Goal: Task Accomplishment & Management: Manage account settings

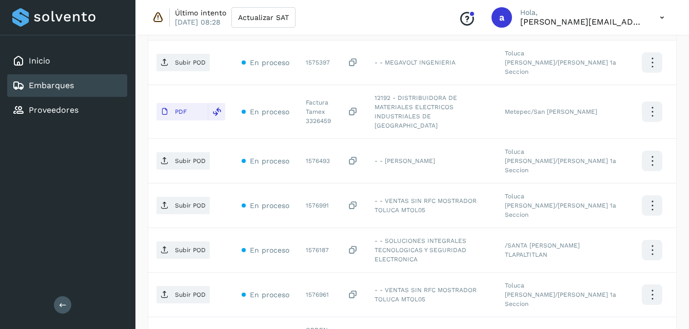
scroll to position [385, 0]
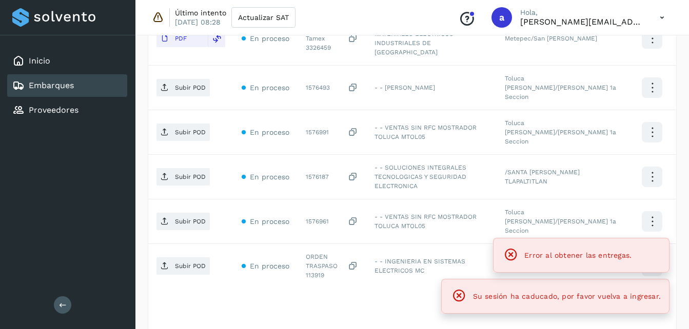
scroll to position [347, 0]
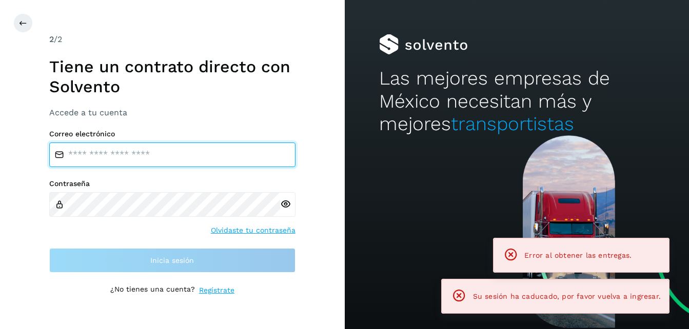
type input "**********"
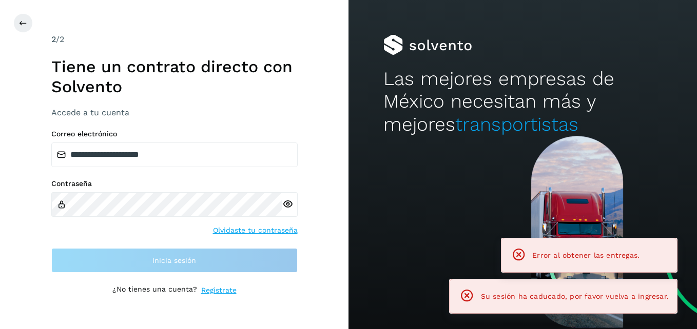
drag, startPoint x: 694, startPoint y: 218, endPoint x: 694, endPoint y: 200, distance: 18.5
click at [688, 200] on html "**********" at bounding box center [348, 164] width 697 height 329
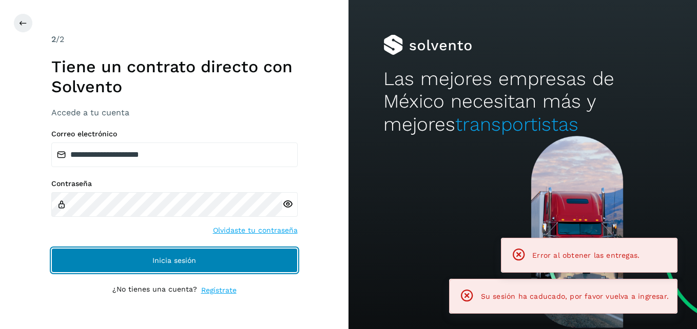
click at [159, 256] on button "Inicia sesión" at bounding box center [174, 260] width 246 height 25
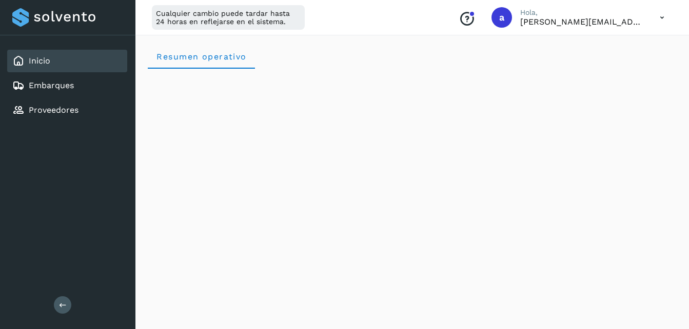
drag, startPoint x: 696, startPoint y: 182, endPoint x: 698, endPoint y: 53, distance: 128.8
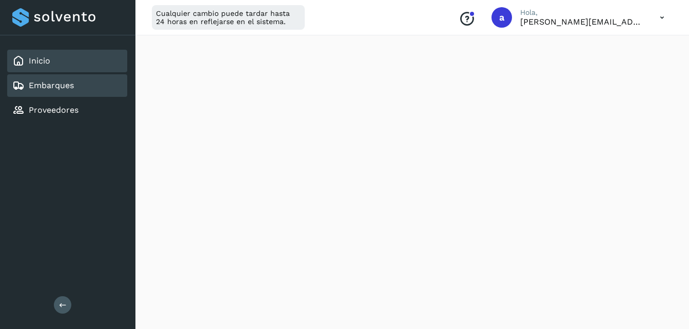
click at [55, 92] on div "Embarques" at bounding box center [67, 85] width 120 height 23
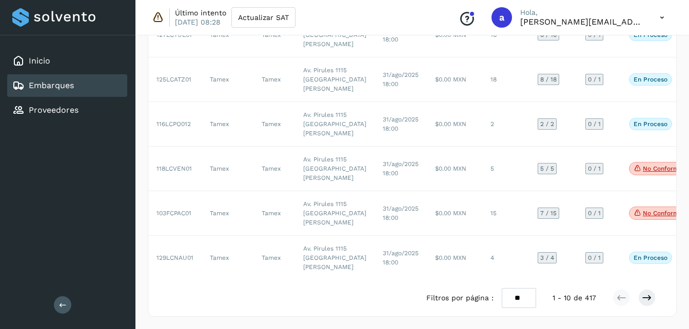
scroll to position [589, 0]
click at [646, 301] on icon at bounding box center [647, 298] width 10 height 10
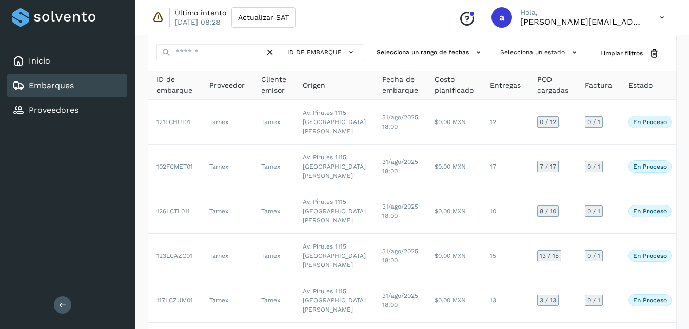
scroll to position [35, 0]
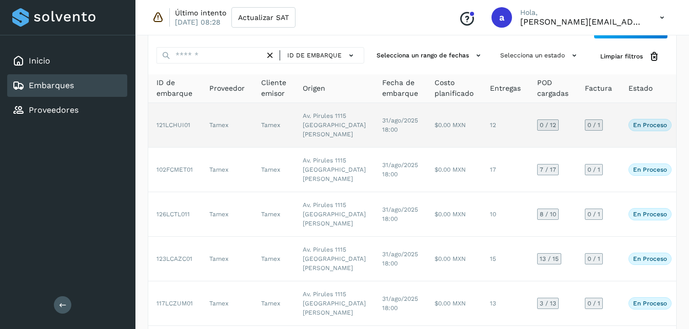
click at [426, 135] on td "$0.00 MXN" at bounding box center [453, 125] width 55 height 45
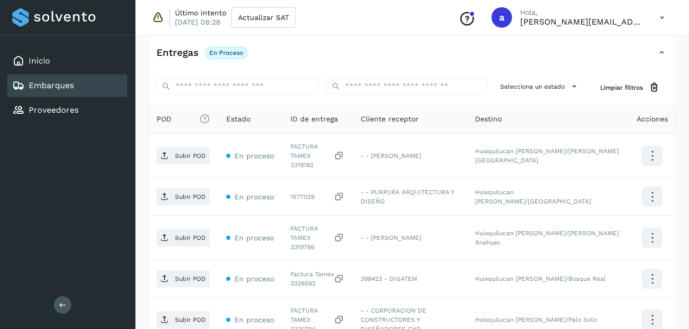
scroll to position [223, 0]
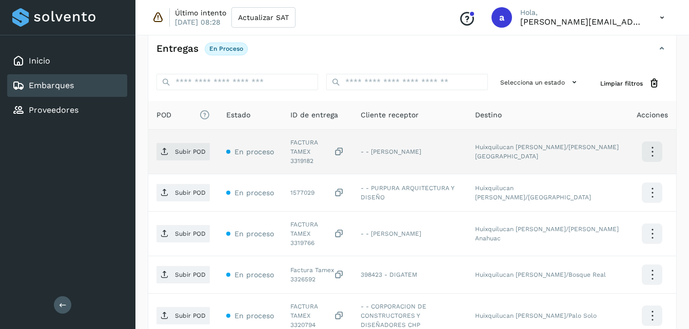
click at [189, 138] on td "Subir POD" at bounding box center [183, 152] width 70 height 45
click at [187, 154] on span "Subir POD" at bounding box center [182, 152] width 53 height 16
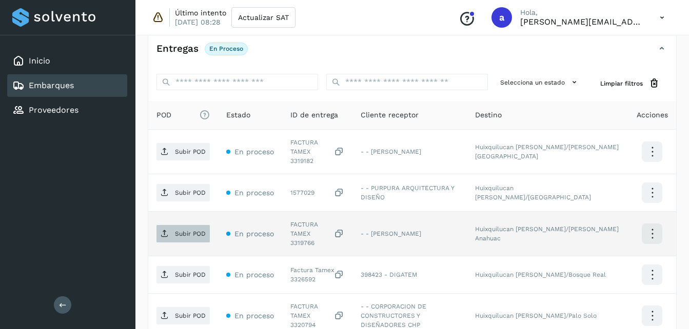
click at [179, 230] on p "Subir POD" at bounding box center [190, 233] width 31 height 7
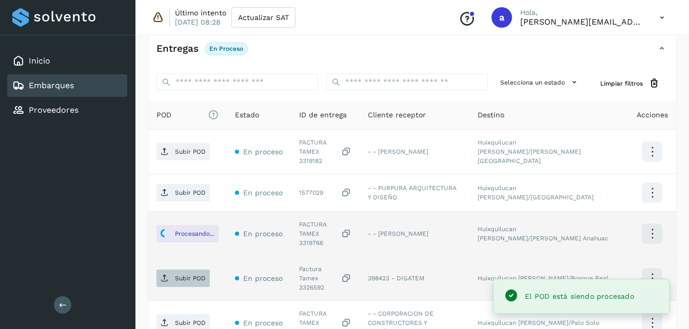
click at [187, 275] on p "Subir POD" at bounding box center [190, 278] width 31 height 7
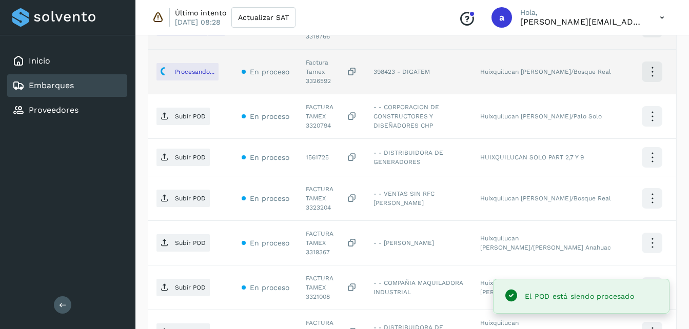
scroll to position [432, 0]
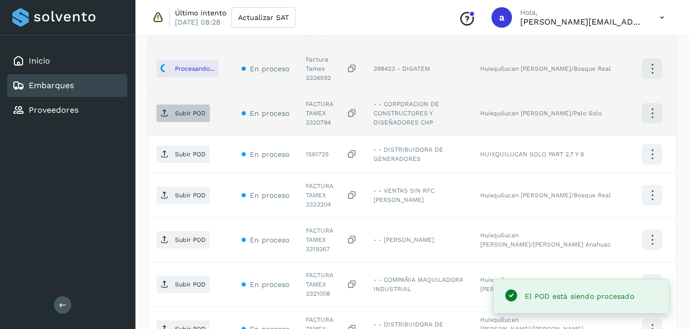
click at [189, 110] on p "Subir POD" at bounding box center [190, 113] width 31 height 7
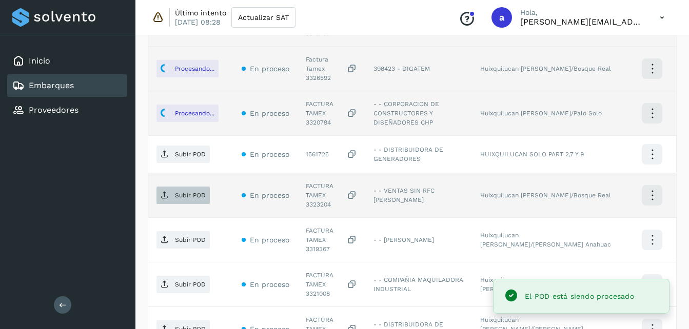
click at [176, 192] on p "Subir POD" at bounding box center [190, 195] width 31 height 7
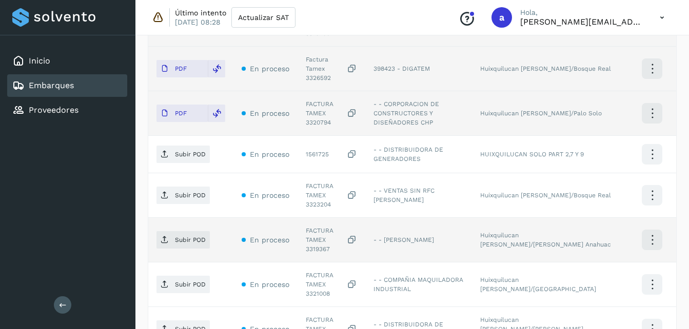
click at [172, 218] on td "Subir POD" at bounding box center [190, 240] width 85 height 45
click at [173, 232] on span "Subir POD" at bounding box center [182, 240] width 53 height 16
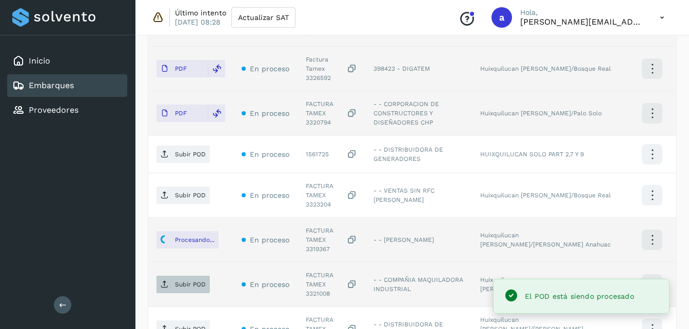
click at [179, 281] on p "Subir POD" at bounding box center [190, 284] width 31 height 7
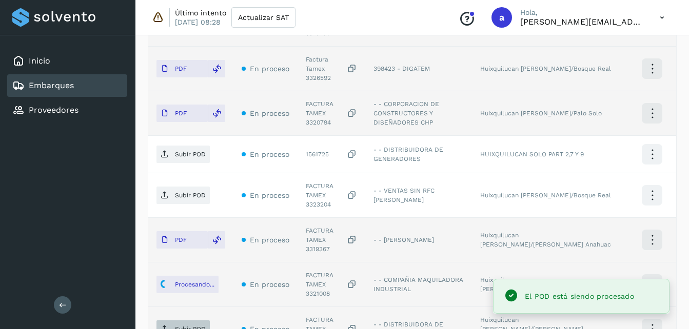
click at [187, 326] on p "Subir POD" at bounding box center [190, 329] width 31 height 7
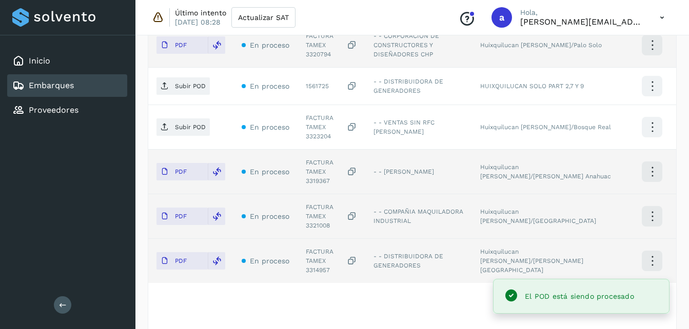
scroll to position [504, 0]
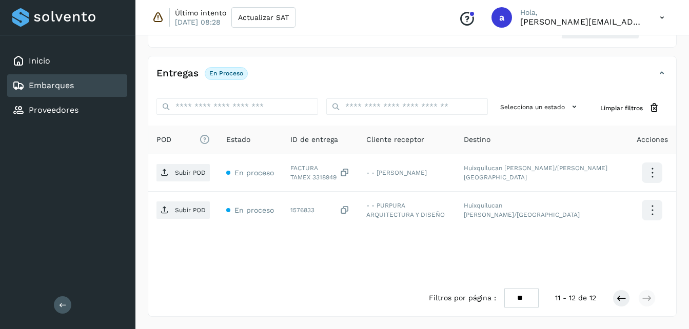
scroll to position [191, 0]
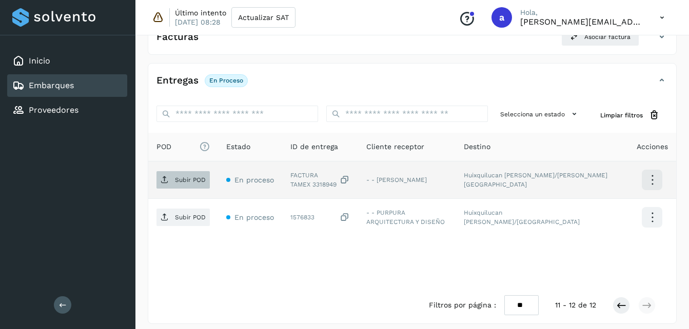
click at [188, 182] on p "Subir POD" at bounding box center [190, 179] width 31 height 7
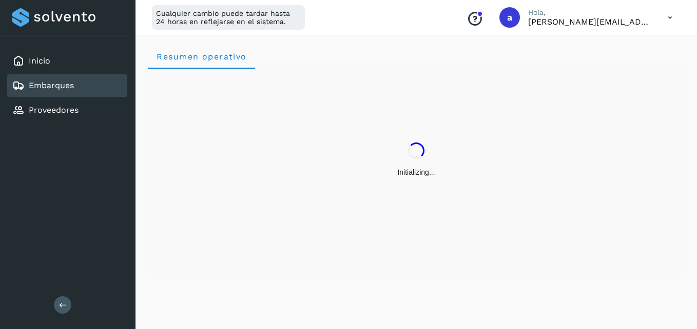
click at [71, 87] on link "Embarques" at bounding box center [51, 86] width 45 height 10
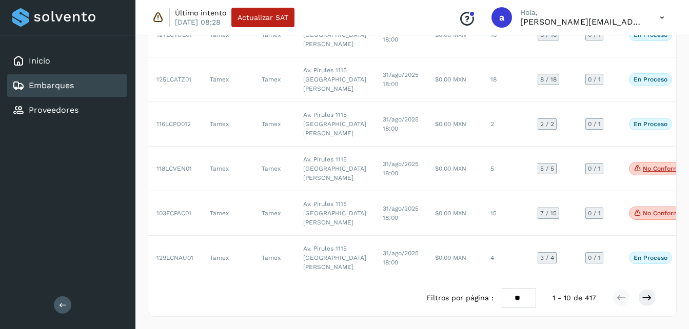
scroll to position [589, 0]
click at [641, 304] on button at bounding box center [646, 297] width 17 height 17
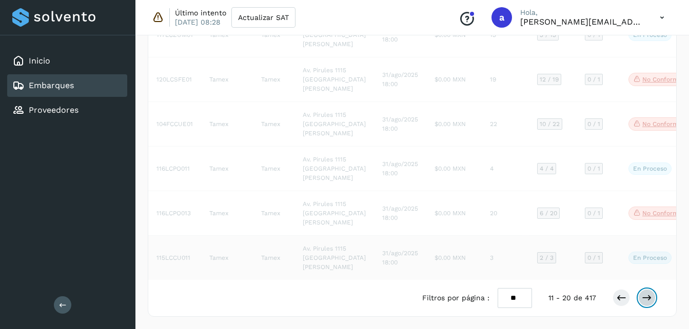
scroll to position [589, 0]
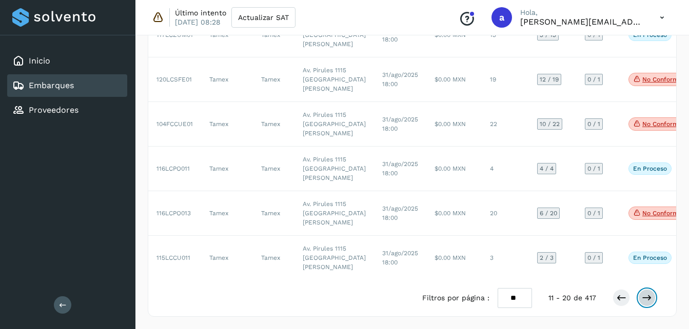
click at [646, 297] on icon at bounding box center [647, 298] width 10 height 10
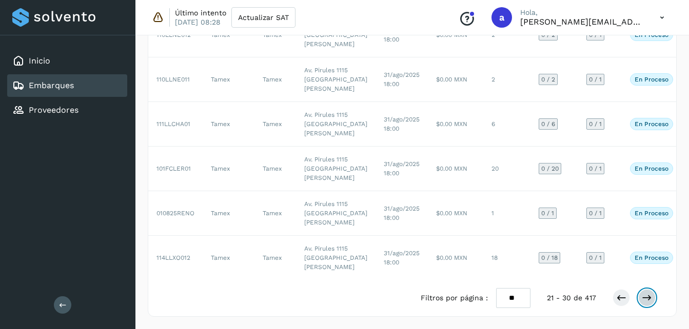
scroll to position [589, 0]
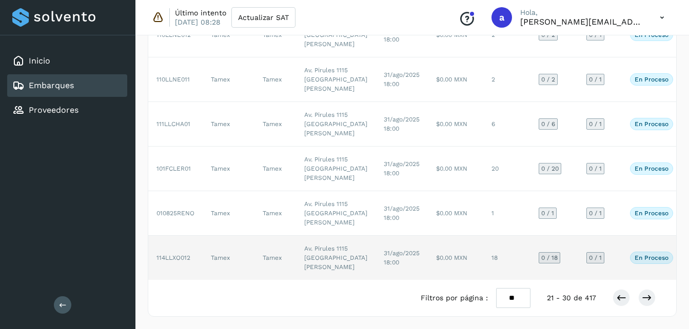
click at [428, 247] on td "$0.00 MXN" at bounding box center [455, 258] width 55 height 44
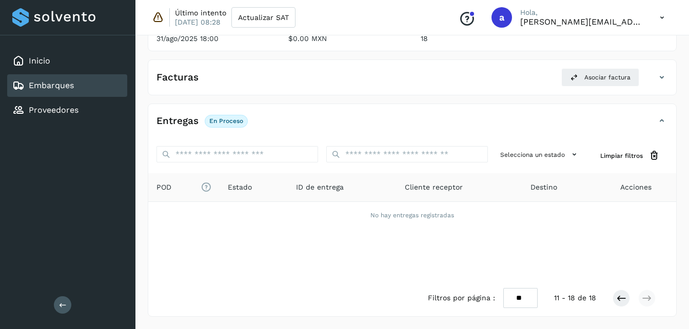
scroll to position [150, 0]
click at [622, 296] on icon at bounding box center [621, 298] width 10 height 10
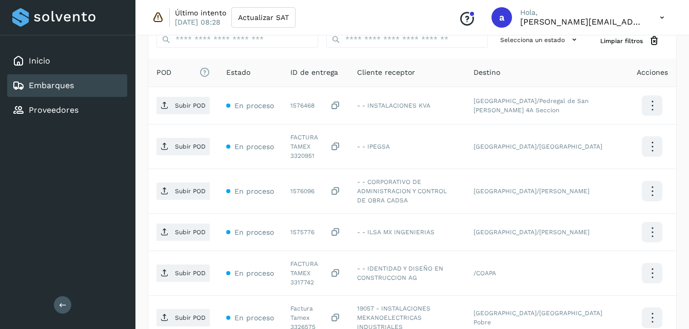
scroll to position [289, 0]
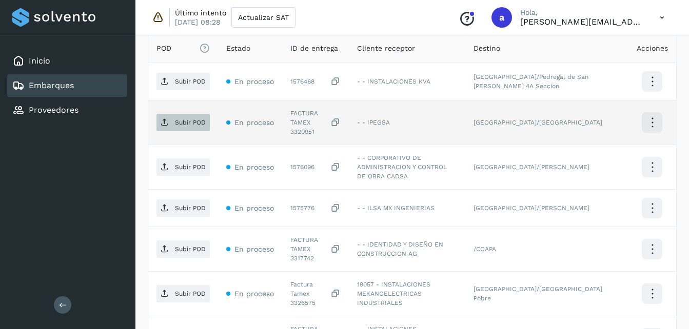
click at [178, 119] on p "Subir POD" at bounding box center [190, 122] width 31 height 7
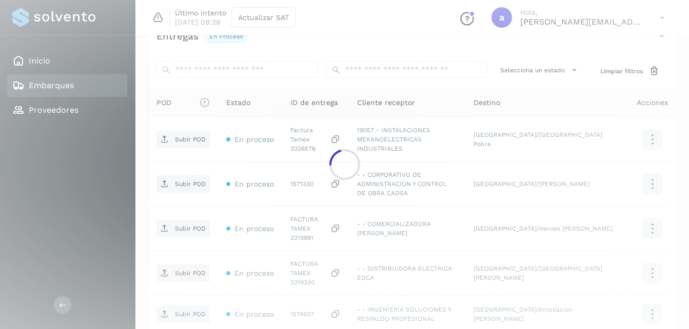
scroll to position [233, 0]
click at [187, 142] on div at bounding box center [344, 164] width 689 height 329
click at [387, 51] on div at bounding box center [344, 164] width 689 height 329
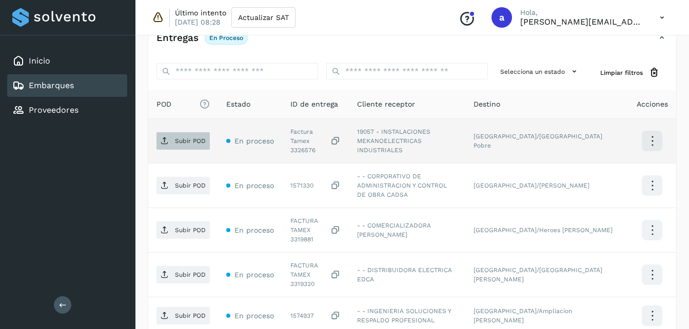
click at [178, 141] on p "Subir POD" at bounding box center [190, 140] width 31 height 7
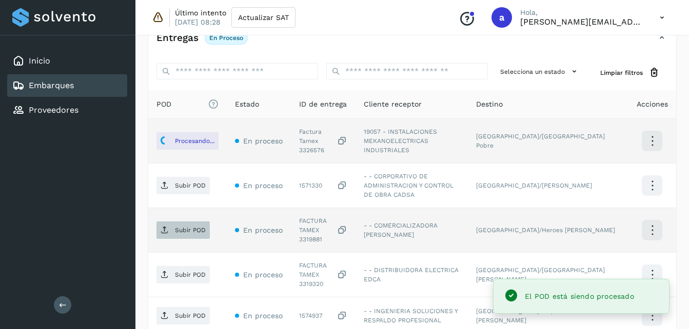
click at [181, 227] on p "Subir POD" at bounding box center [190, 230] width 31 height 7
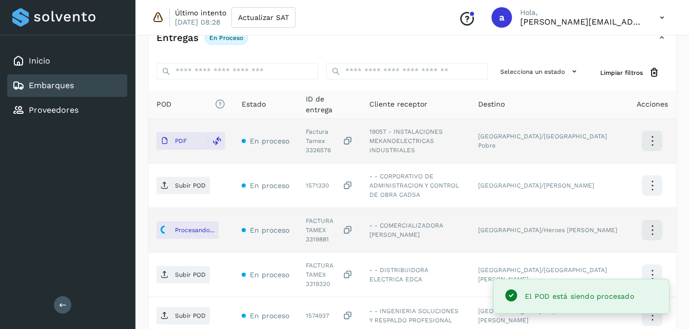
click at [187, 271] on p "Subir POD" at bounding box center [190, 274] width 31 height 7
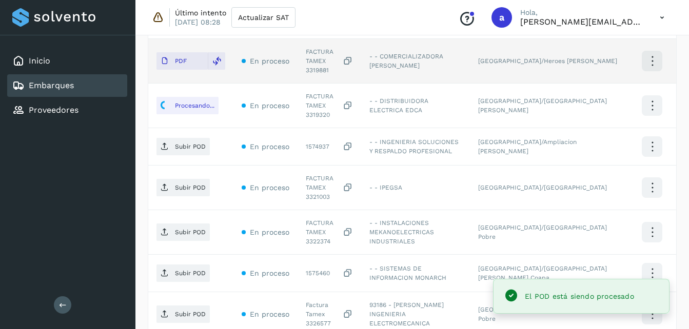
scroll to position [406, 0]
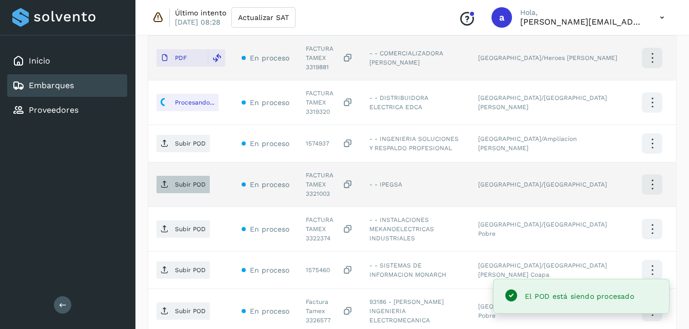
click at [182, 150] on main "Inicio Embarques Proveedores Salir Último intento [DATE] 08:28 Actualizar SAT C…" at bounding box center [344, 36] width 689 height 884
click at [186, 181] on p "Subir POD" at bounding box center [190, 184] width 31 height 7
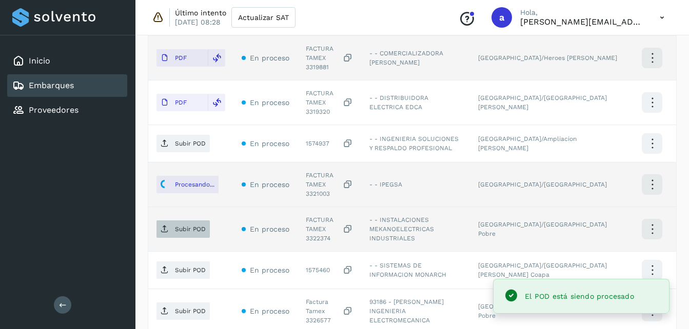
click at [166, 225] on icon at bounding box center [165, 229] width 8 height 8
click at [166, 307] on icon at bounding box center [165, 311] width 8 height 8
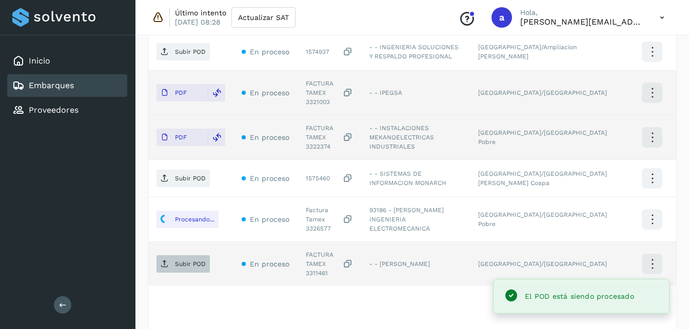
click at [167, 256] on span "Subir POD" at bounding box center [182, 264] width 53 height 16
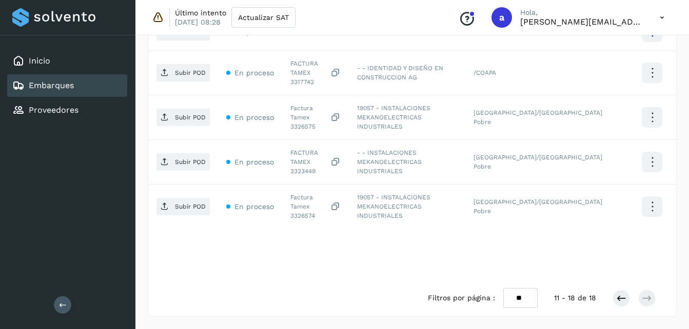
scroll to position [423, 0]
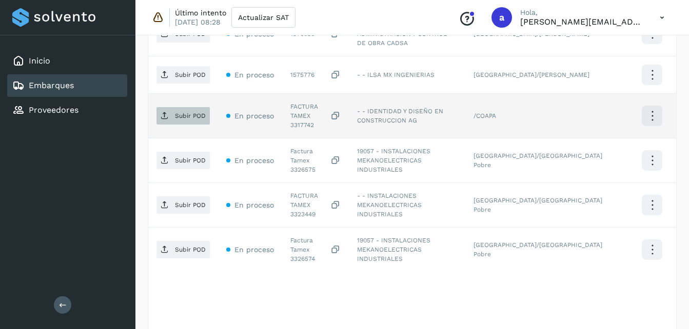
click at [188, 112] on p "Subir POD" at bounding box center [190, 115] width 31 height 7
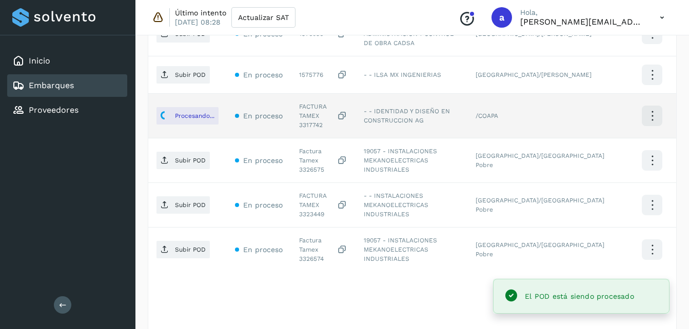
click at [180, 157] on p "Subir POD" at bounding box center [190, 160] width 31 height 7
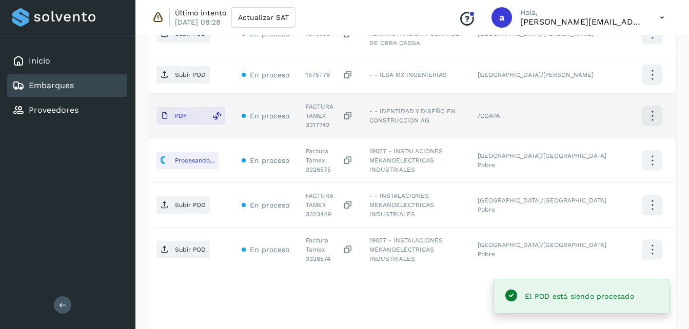
click at [192, 202] on p "Subir POD" at bounding box center [190, 205] width 31 height 7
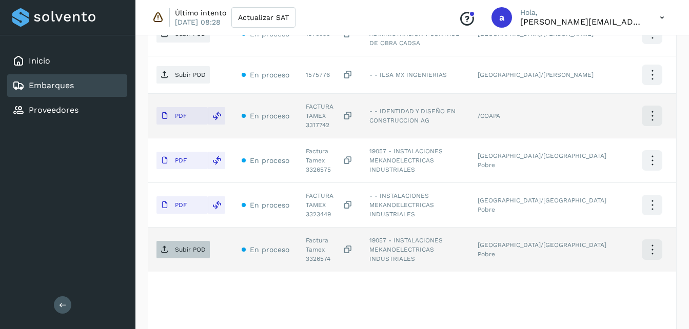
click at [176, 246] on p "Subir POD" at bounding box center [190, 249] width 31 height 7
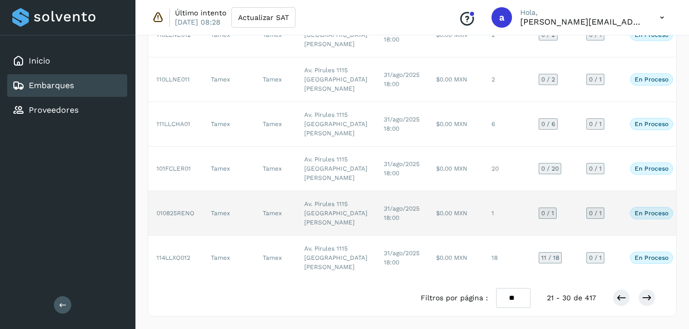
click at [375, 215] on td "31/ago/2025 18:00" at bounding box center [401, 213] width 52 height 45
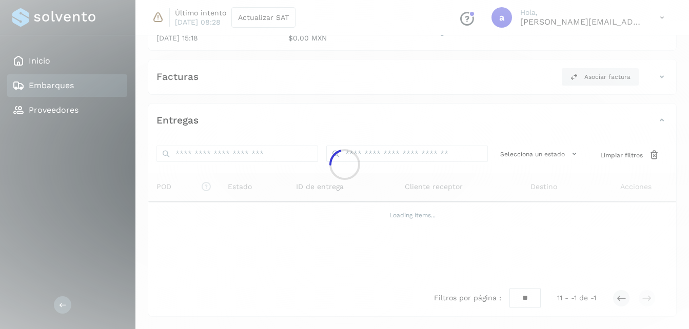
scroll to position [151, 0]
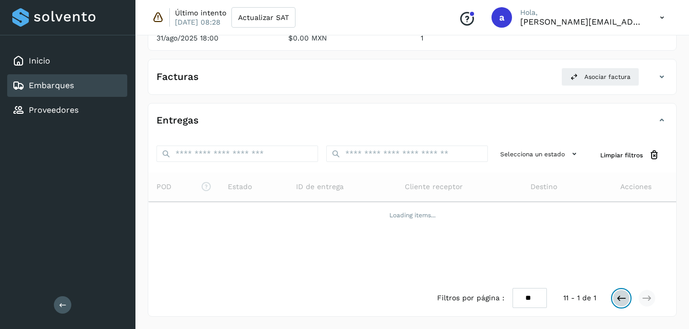
click at [622, 293] on icon at bounding box center [621, 298] width 10 height 10
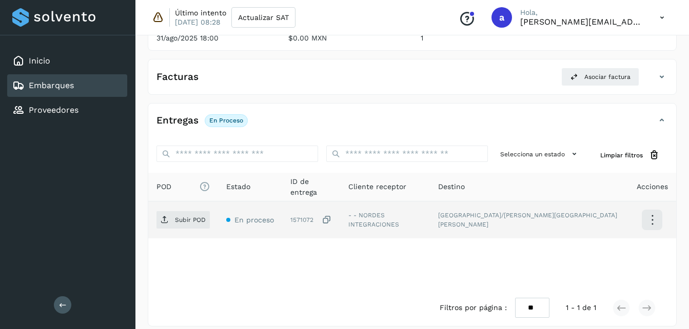
click at [332, 220] on icon at bounding box center [327, 220] width 10 height 11
click at [193, 220] on p "Subir POD" at bounding box center [190, 219] width 31 height 7
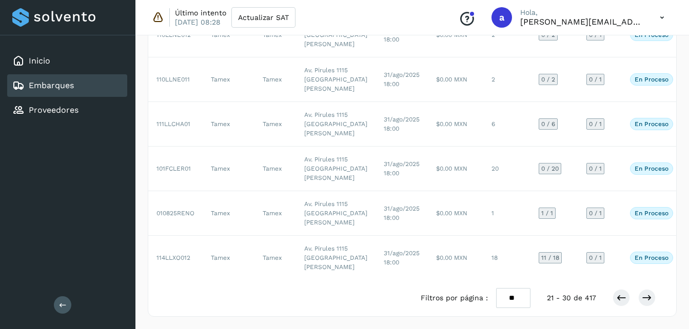
scroll to position [486, 0]
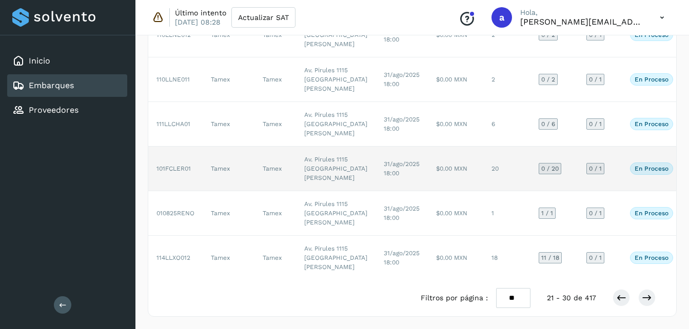
click at [428, 190] on td "$0.00 MXN" at bounding box center [455, 169] width 55 height 45
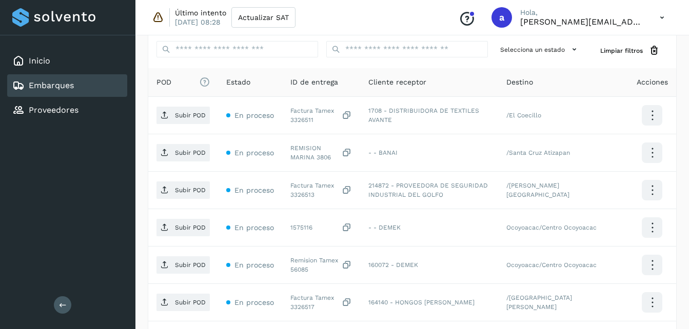
scroll to position [254, 0]
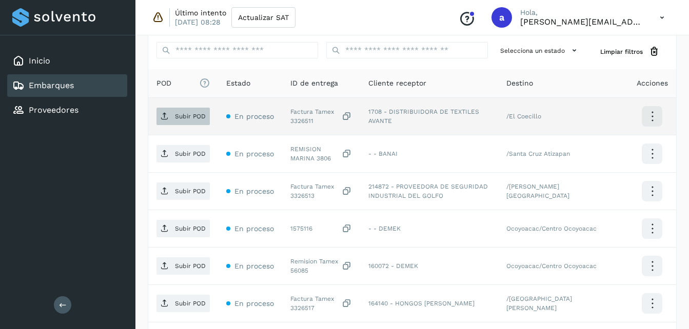
click at [167, 117] on icon at bounding box center [165, 116] width 8 height 8
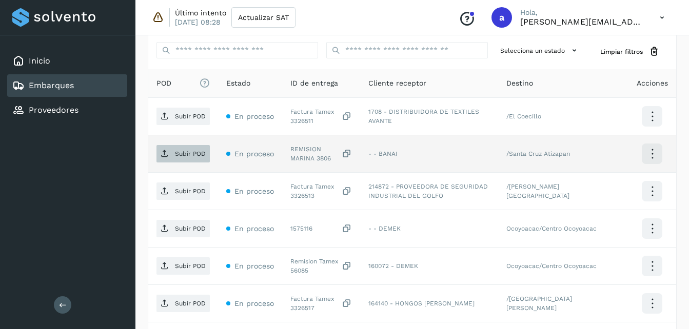
click at [188, 149] on span "Subir POD" at bounding box center [182, 154] width 53 height 16
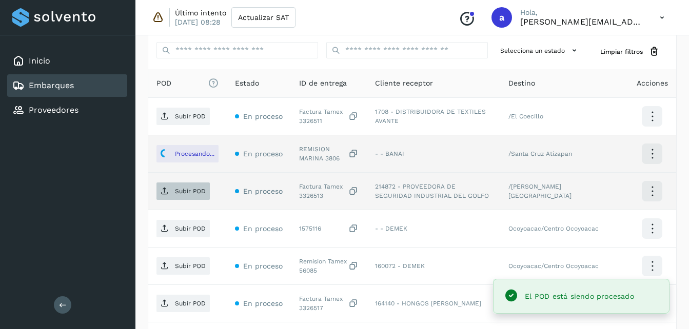
click at [173, 185] on span "Subir POD" at bounding box center [182, 191] width 53 height 16
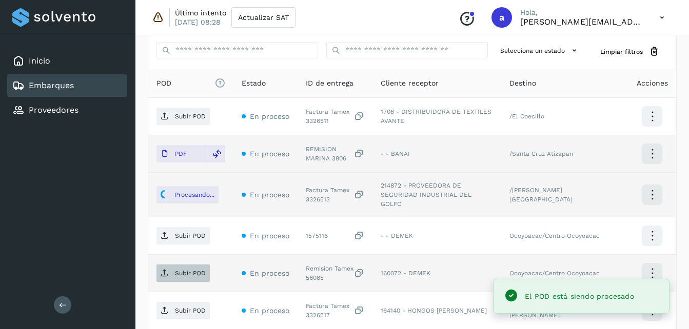
click at [166, 269] on icon at bounding box center [165, 273] width 8 height 8
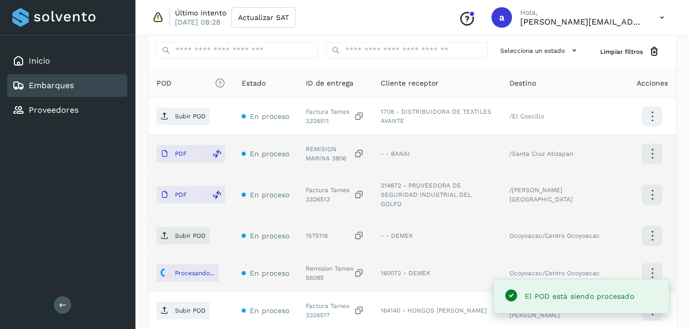
click at [364, 231] on icon at bounding box center [359, 236] width 10 height 11
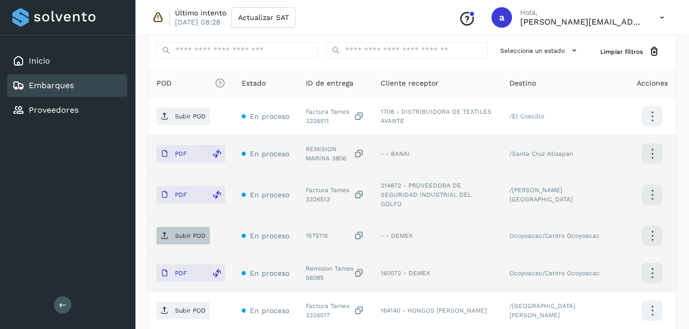
click at [171, 229] on span "Subir POD" at bounding box center [182, 236] width 53 height 16
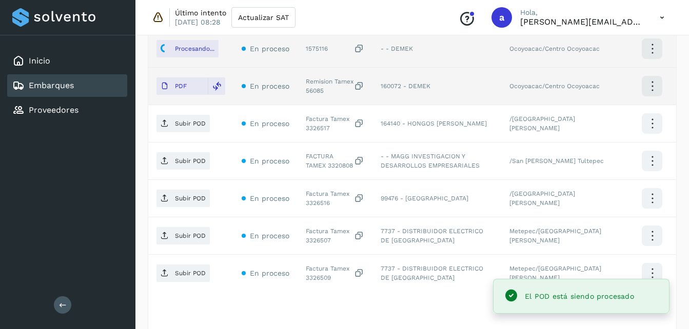
scroll to position [436, 0]
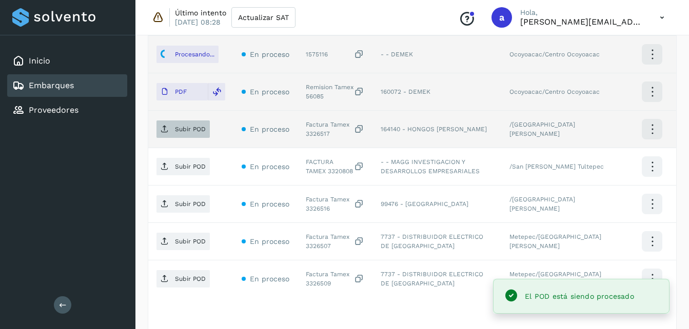
click at [201, 126] on p "Subir POD" at bounding box center [190, 129] width 31 height 7
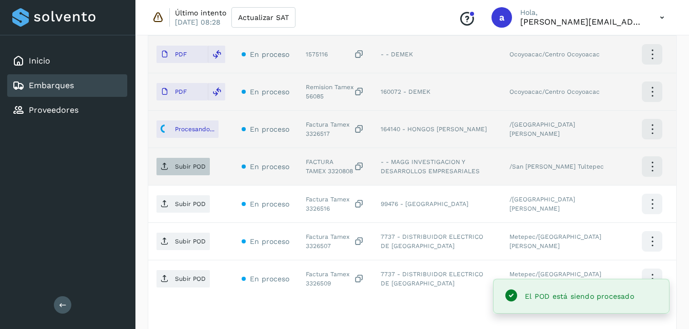
click at [173, 163] on span "Subir POD" at bounding box center [182, 167] width 53 height 16
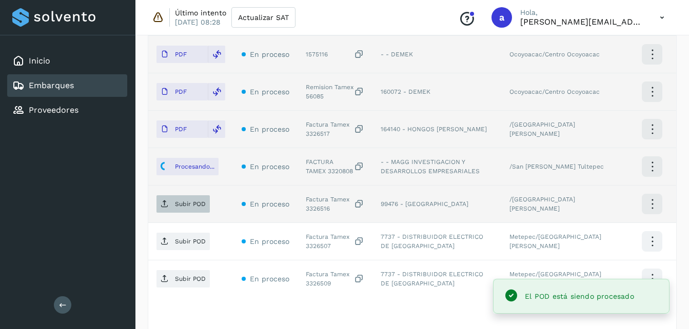
click at [186, 201] on p "Subir POD" at bounding box center [190, 204] width 31 height 7
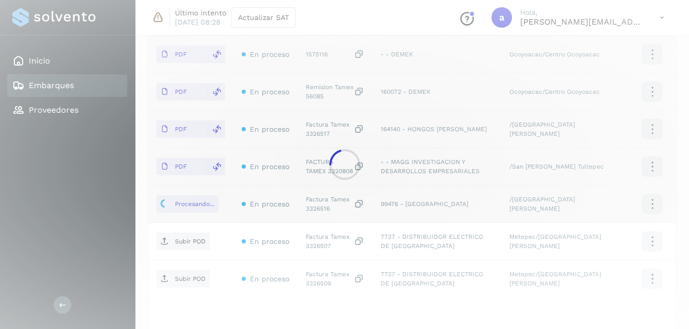
click at [176, 232] on div at bounding box center [344, 164] width 689 height 329
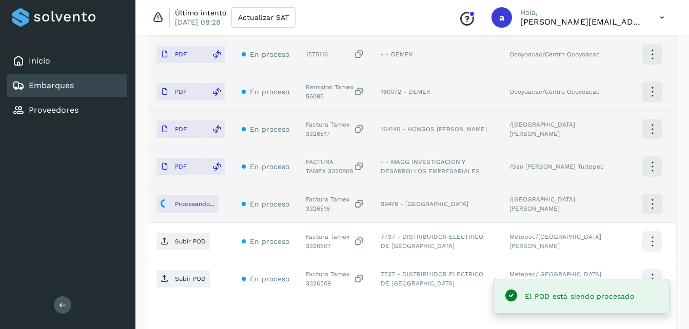
click at [176, 238] on p "Subir POD" at bounding box center [190, 241] width 31 height 7
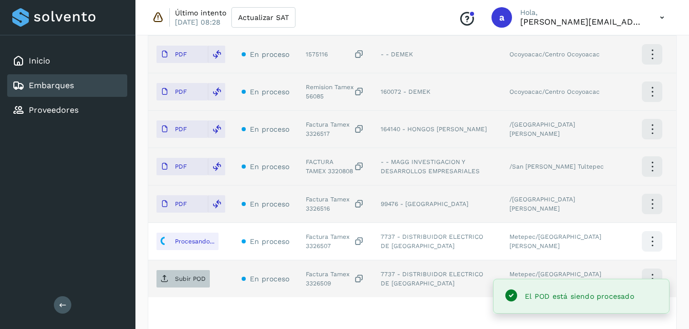
click at [182, 275] on p "Subir POD" at bounding box center [190, 278] width 31 height 7
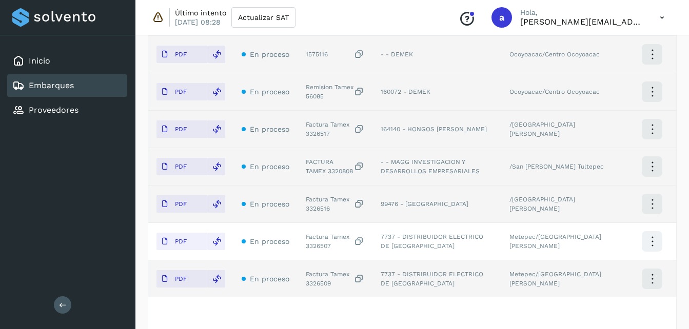
scroll to position [498, 0]
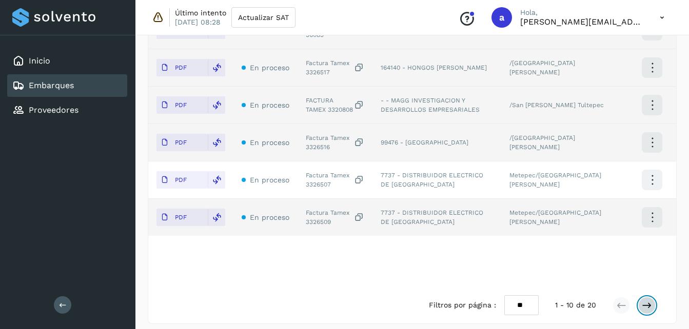
click at [651, 303] on icon at bounding box center [647, 306] width 10 height 10
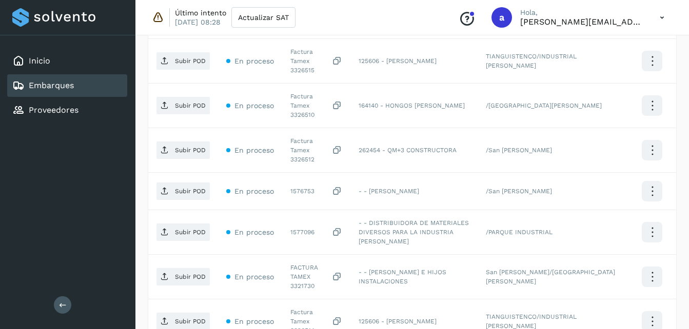
scroll to position [280, 0]
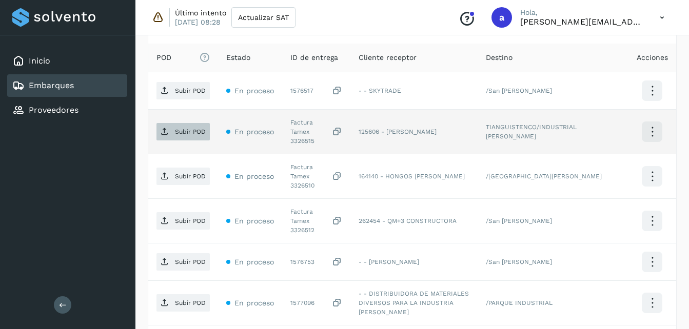
click at [181, 131] on p "Subir POD" at bounding box center [190, 131] width 31 height 7
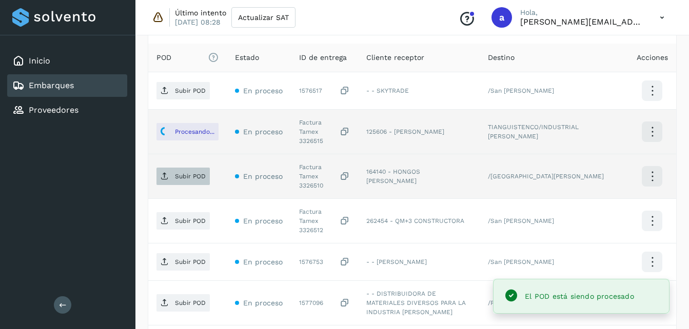
click at [171, 168] on span "Subir POD" at bounding box center [182, 176] width 53 height 16
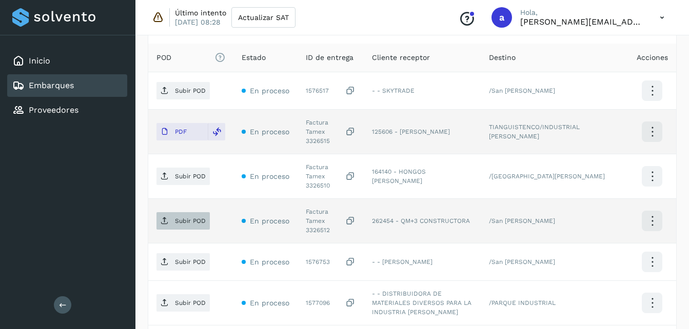
click at [175, 217] on p "Subir POD" at bounding box center [190, 220] width 31 height 7
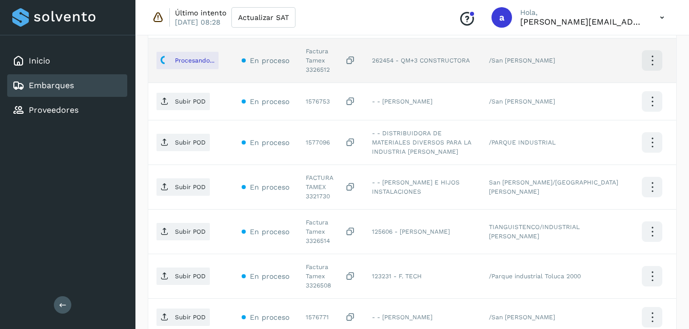
scroll to position [444, 0]
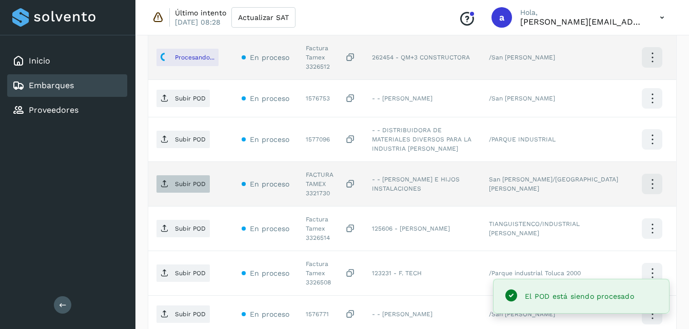
click at [164, 180] on icon at bounding box center [165, 184] width 8 height 8
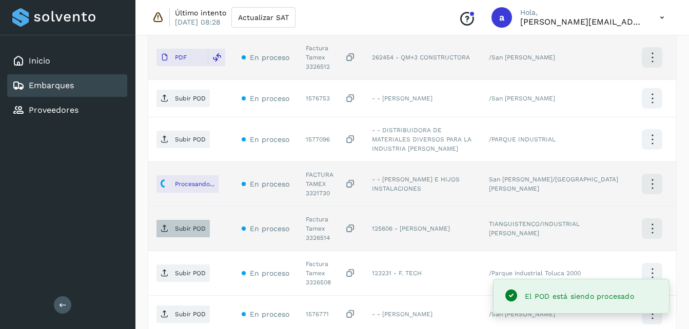
click at [171, 221] on span "Subir POD" at bounding box center [182, 229] width 53 height 16
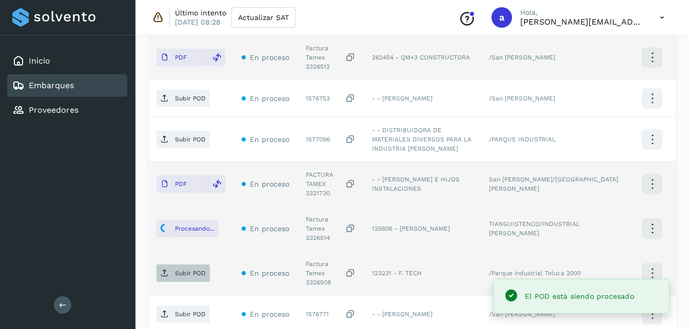
click at [171, 265] on span "Subir POD" at bounding box center [182, 273] width 53 height 16
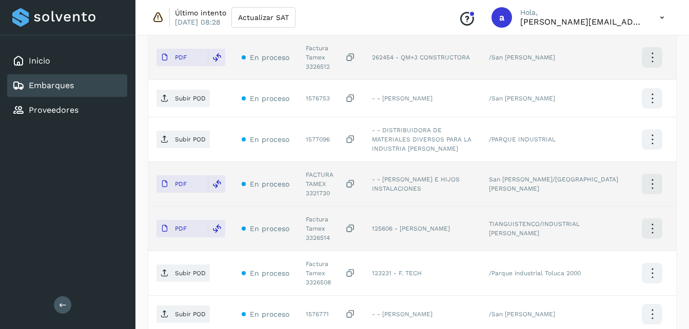
scroll to position [512, 0]
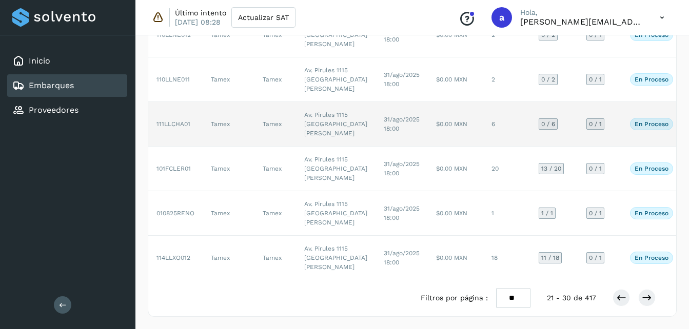
click at [485, 147] on td "6" at bounding box center [506, 124] width 47 height 45
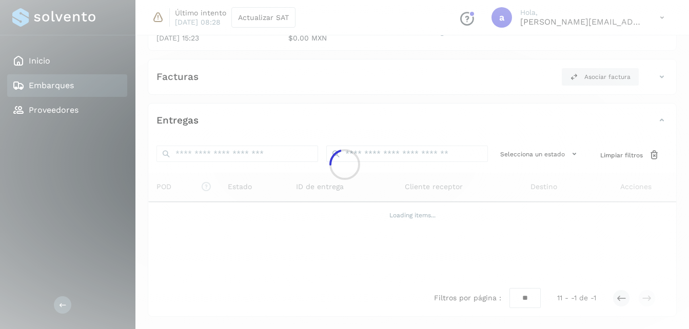
scroll to position [151, 0]
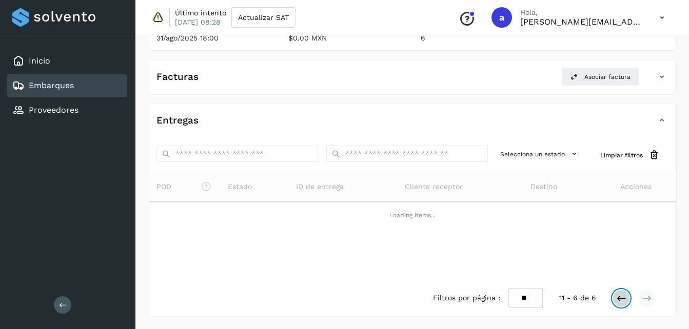
click at [624, 299] on icon at bounding box center [621, 298] width 10 height 10
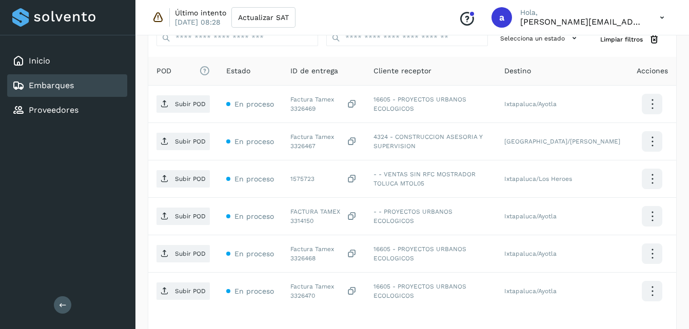
scroll to position [263, 0]
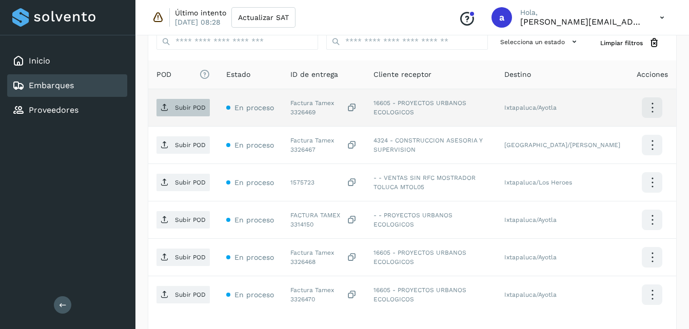
click at [182, 107] on p "Subir POD" at bounding box center [190, 107] width 31 height 7
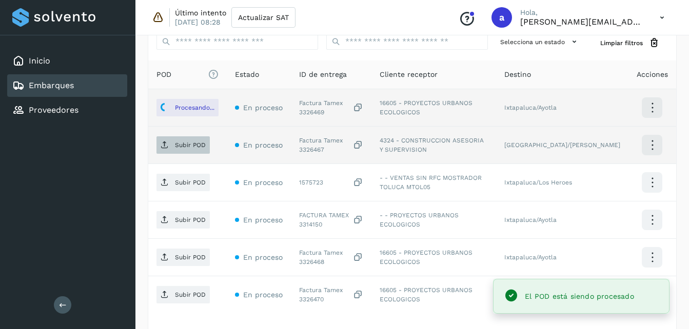
click at [178, 146] on p "Subir POD" at bounding box center [190, 145] width 31 height 7
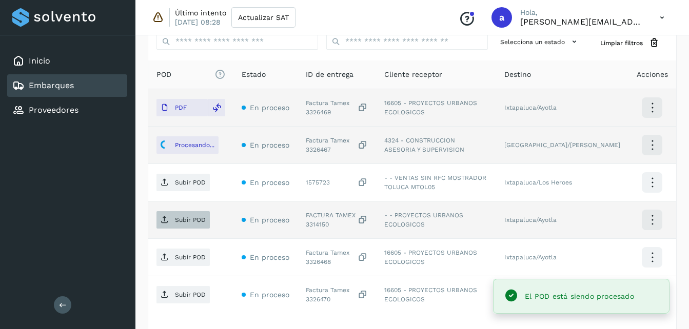
click at [169, 222] on span "Subir POD" at bounding box center [182, 220] width 53 height 16
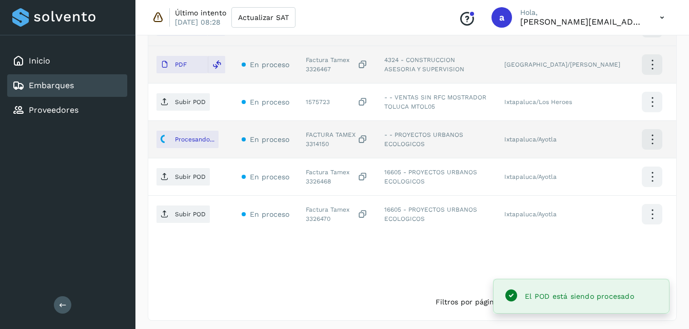
scroll to position [348, 0]
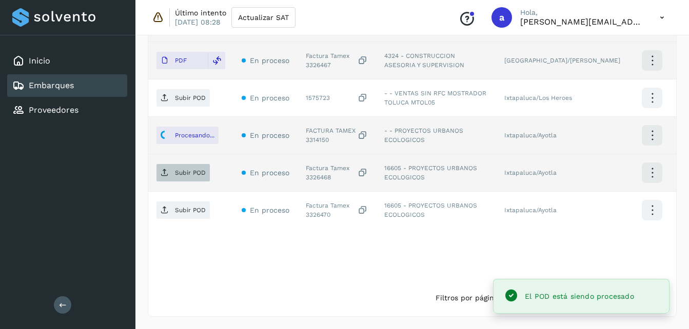
click at [157, 173] on span "Subir POD" at bounding box center [182, 173] width 53 height 16
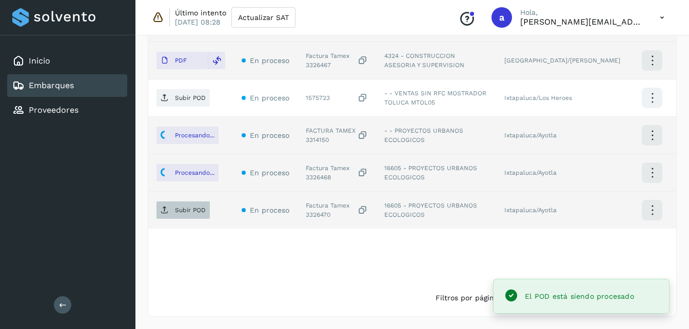
click at [183, 211] on p "Subir POD" at bounding box center [190, 210] width 31 height 7
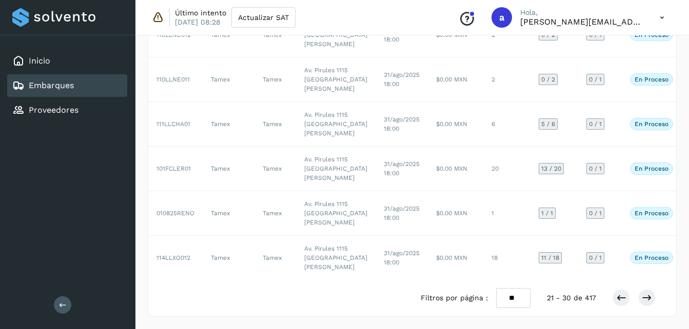
scroll to position [446, 0]
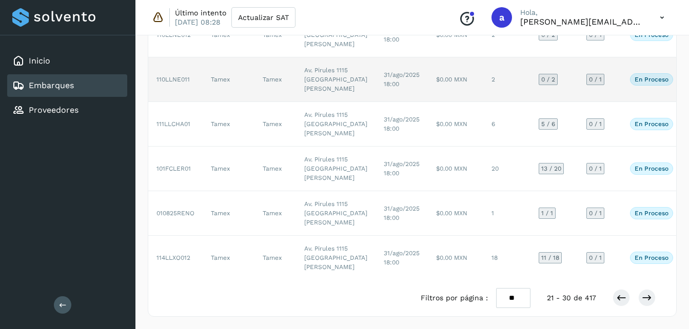
click at [319, 102] on td "Av. Pirules 1115 [GEOGRAPHIC_DATA][PERSON_NAME]" at bounding box center [336, 79] width 80 height 45
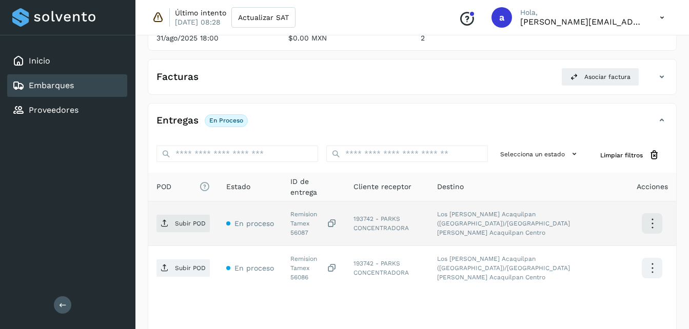
scroll to position [198, 0]
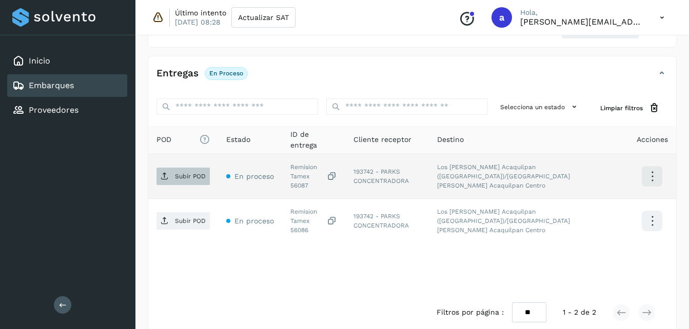
click at [192, 173] on p "Subir POD" at bounding box center [190, 176] width 31 height 7
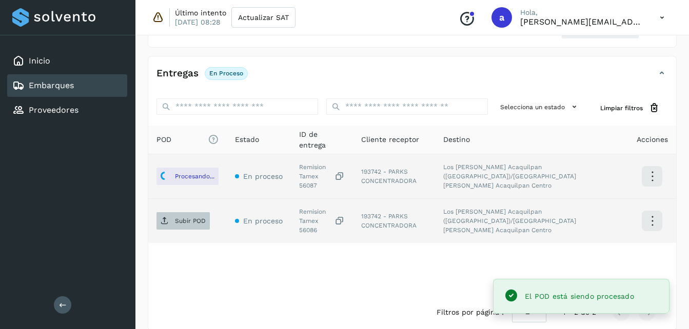
click at [186, 217] on p "Subir POD" at bounding box center [190, 220] width 31 height 7
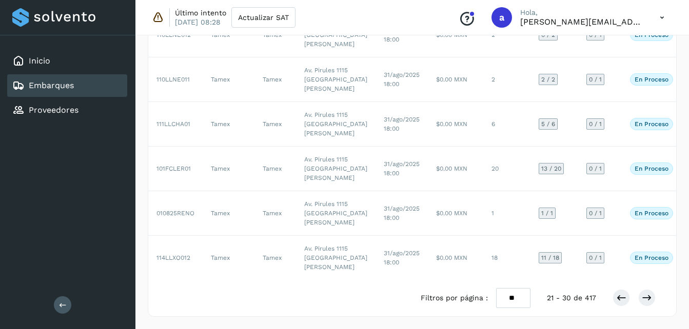
scroll to position [355, 0]
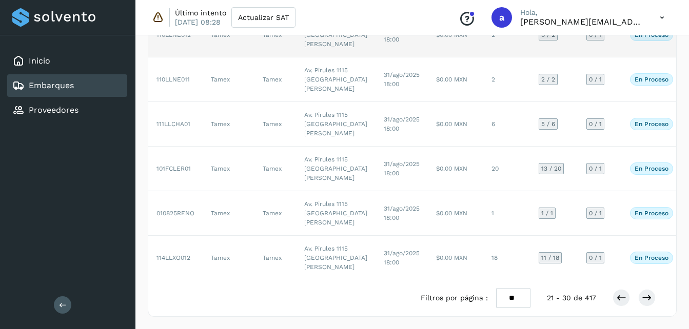
click at [375, 57] on td "31/ago/2025 18:00" at bounding box center [401, 35] width 52 height 45
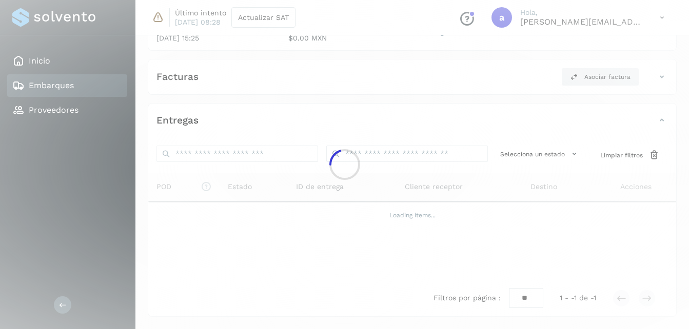
scroll to position [198, 0]
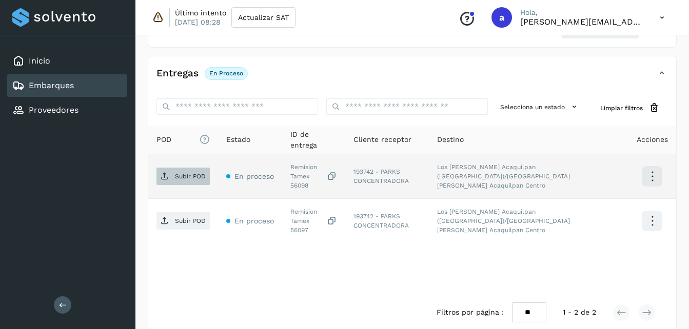
click at [173, 168] on span "Subir POD" at bounding box center [182, 176] width 53 height 16
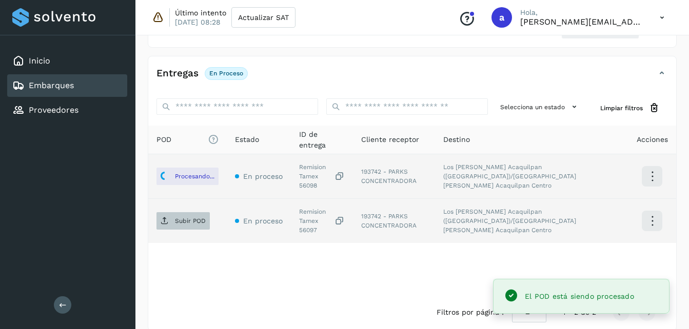
click at [183, 217] on p "Subir POD" at bounding box center [190, 220] width 31 height 7
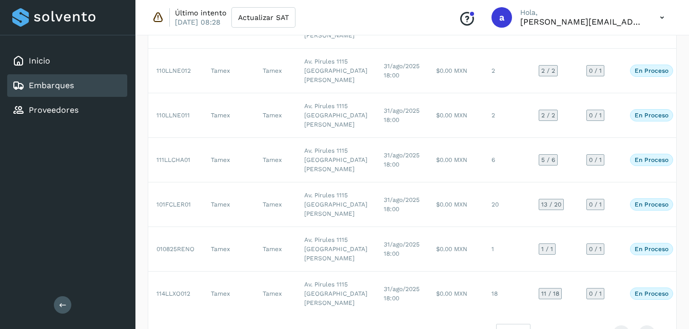
scroll to position [293, 0]
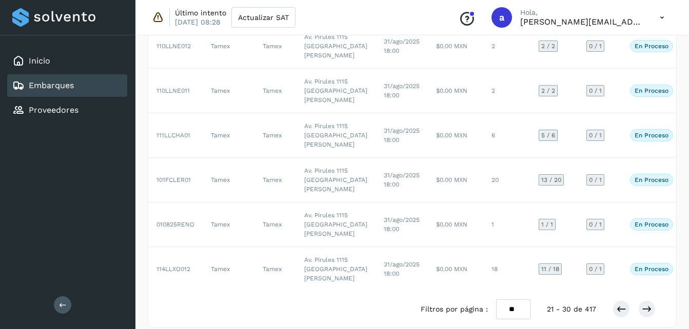
click at [428, 24] on td "$0.00 MXN" at bounding box center [455, 1] width 55 height 45
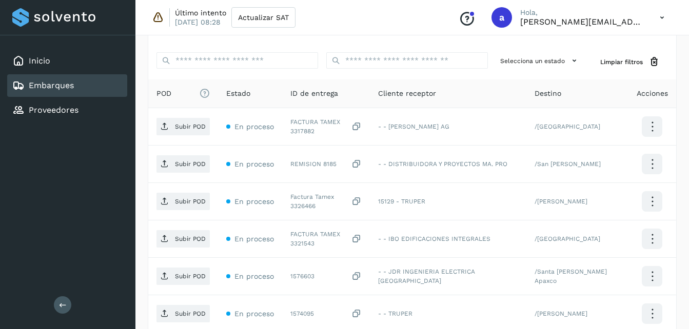
scroll to position [242, 0]
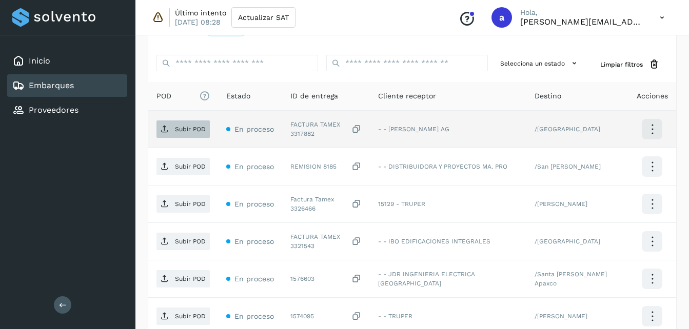
click at [185, 124] on span "Subir POD" at bounding box center [182, 129] width 53 height 16
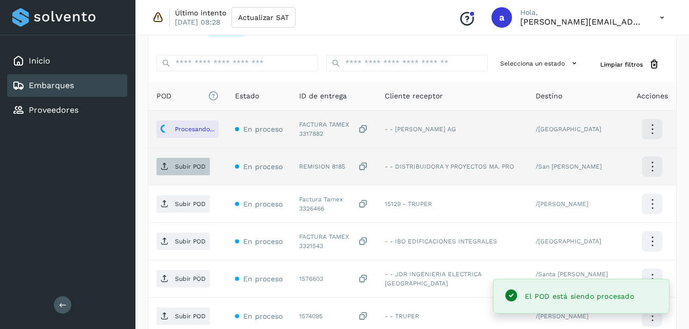
click at [175, 168] on p "Subir POD" at bounding box center [190, 166] width 31 height 7
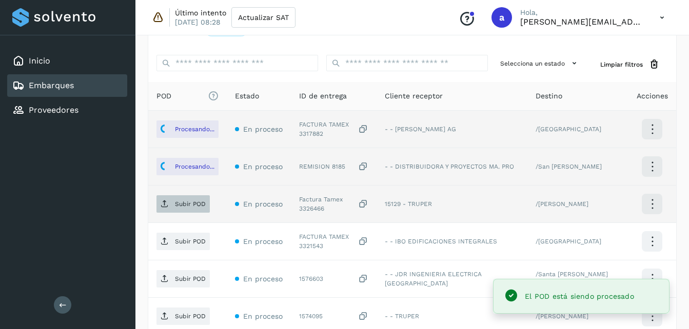
click at [182, 200] on span "Subir POD" at bounding box center [182, 204] width 53 height 16
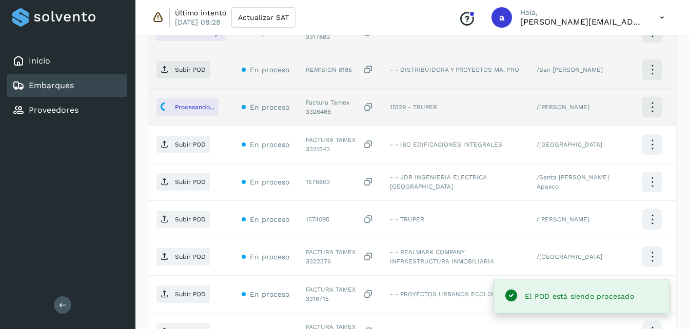
scroll to position [334, 0]
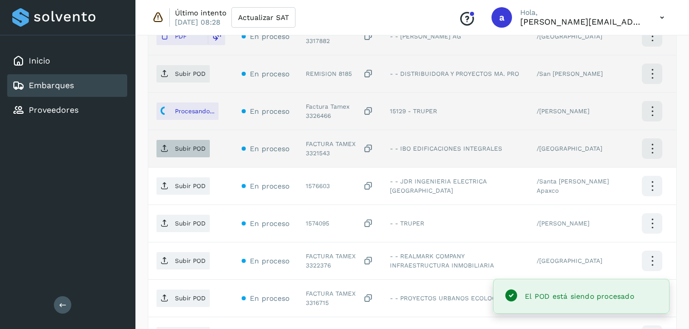
click at [172, 148] on span "Subir POD" at bounding box center [182, 149] width 53 height 16
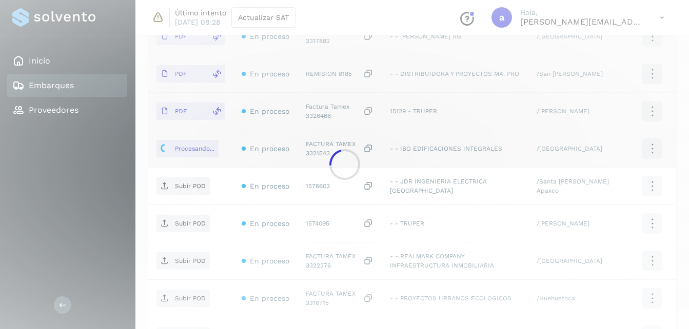
click at [175, 260] on div at bounding box center [344, 164] width 689 height 329
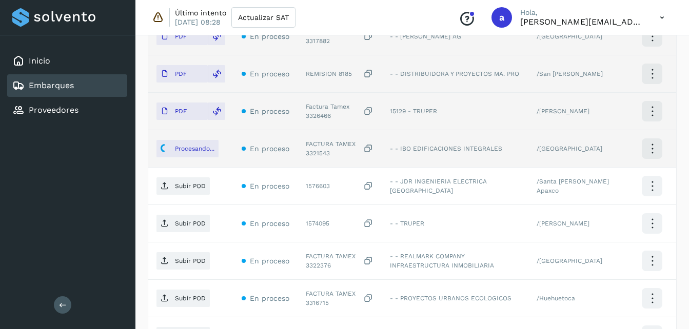
click at [175, 260] on p "Subir POD" at bounding box center [190, 260] width 31 height 7
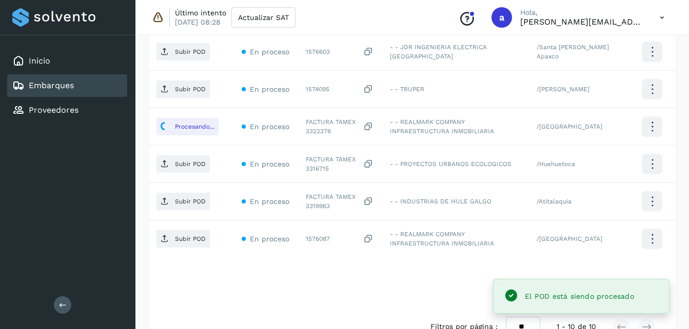
scroll to position [483, 0]
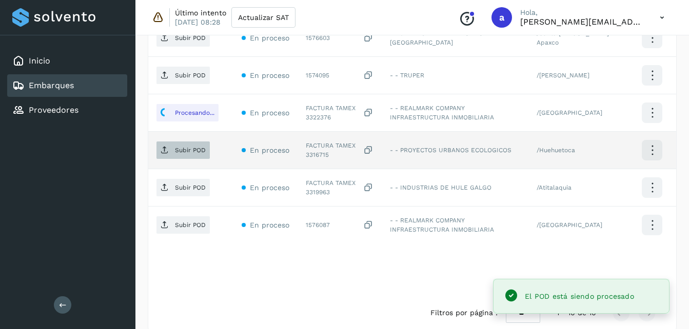
click at [178, 151] on p "Subir POD" at bounding box center [190, 150] width 31 height 7
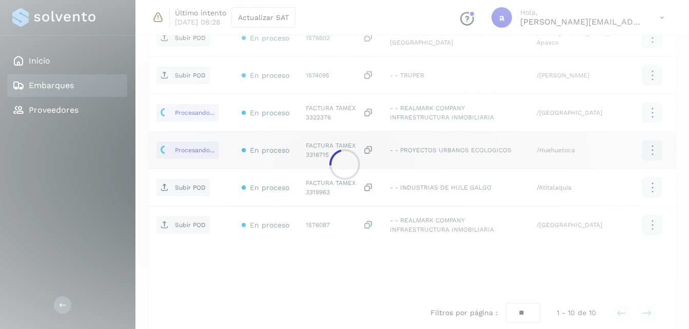
click at [174, 189] on div at bounding box center [344, 164] width 689 height 329
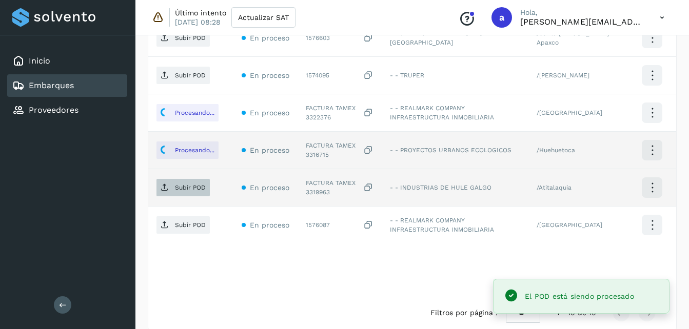
click at [192, 191] on p "Subir POD" at bounding box center [190, 187] width 31 height 7
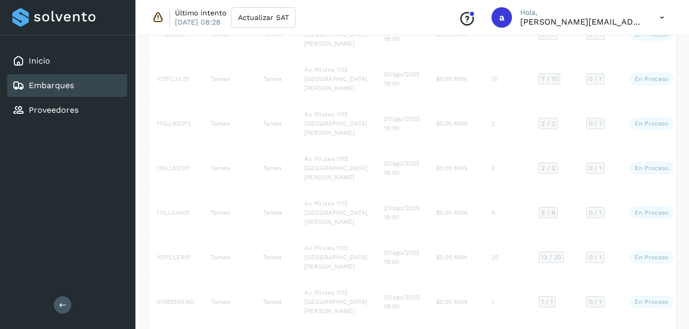
scroll to position [219, 0]
click at [483, 54] on td "7" at bounding box center [506, 31] width 47 height 45
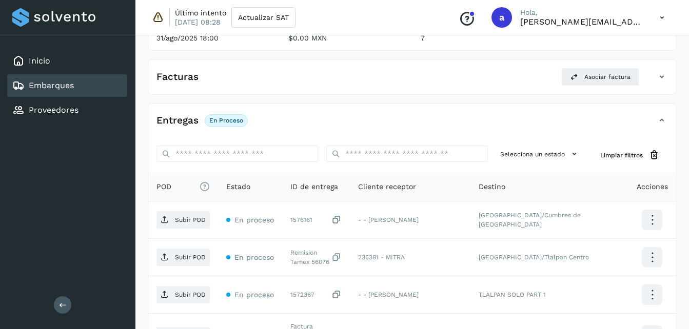
scroll to position [219, 0]
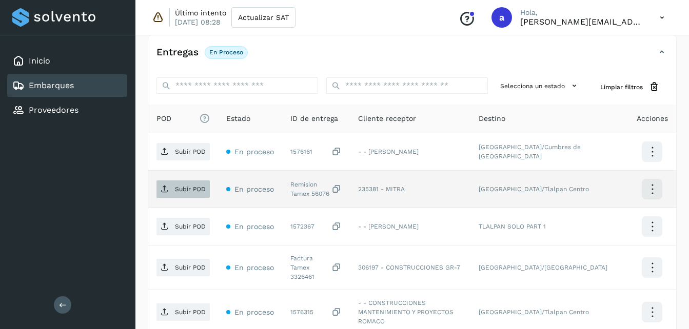
click at [194, 184] on span "Subir POD" at bounding box center [182, 189] width 53 height 16
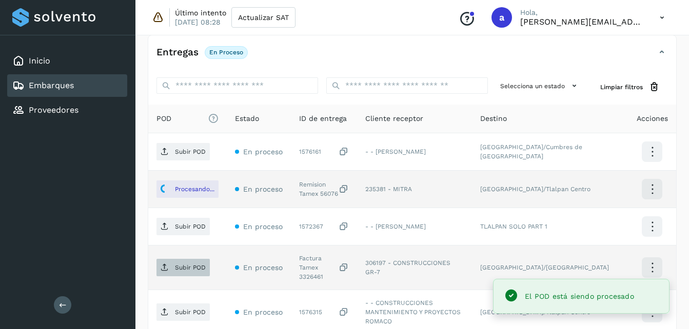
click at [175, 268] on p "Subir POD" at bounding box center [190, 267] width 31 height 7
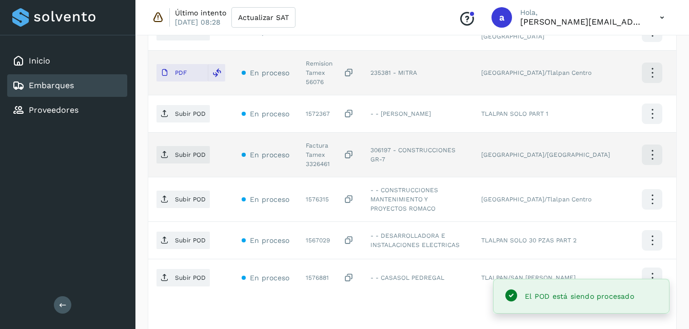
scroll to position [343, 0]
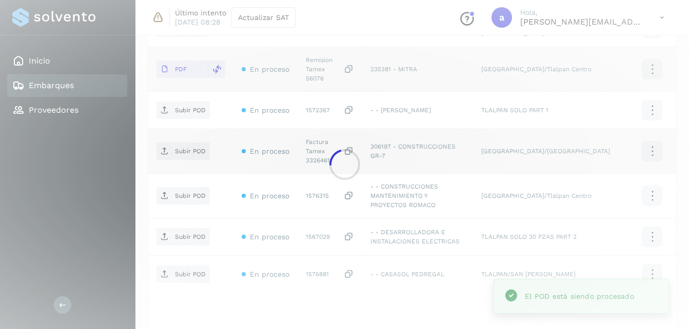
click at [184, 142] on div at bounding box center [344, 164] width 689 height 329
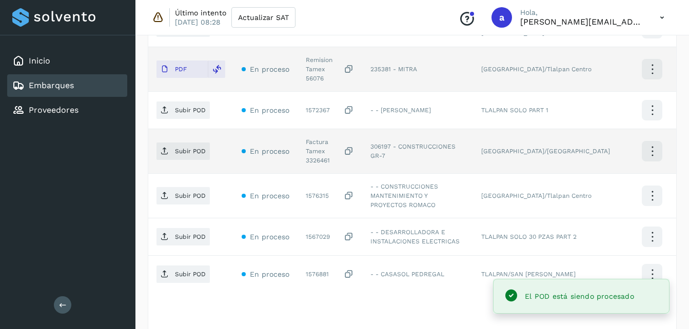
click at [195, 148] on p "Subir POD" at bounding box center [190, 151] width 31 height 7
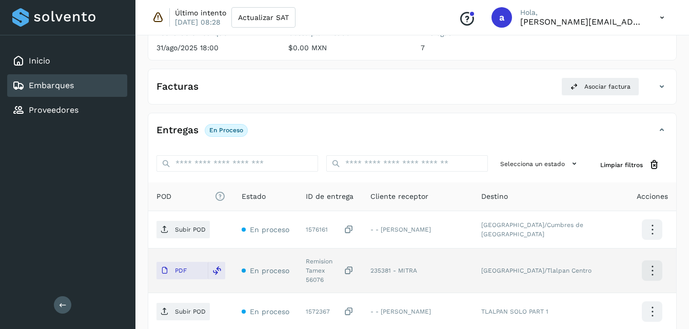
scroll to position [140, 0]
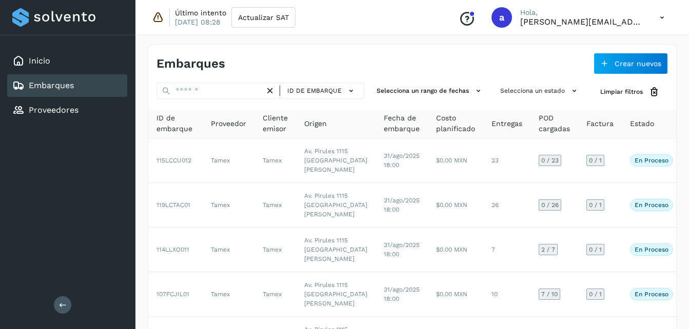
drag, startPoint x: 687, startPoint y: 41, endPoint x: 687, endPoint y: 52, distance: 11.8
click at [687, 52] on div "Embarques Crear nuevos ID de embarque Selecciona un rango de fechas Selecciona …" at bounding box center [411, 333] width 553 height 602
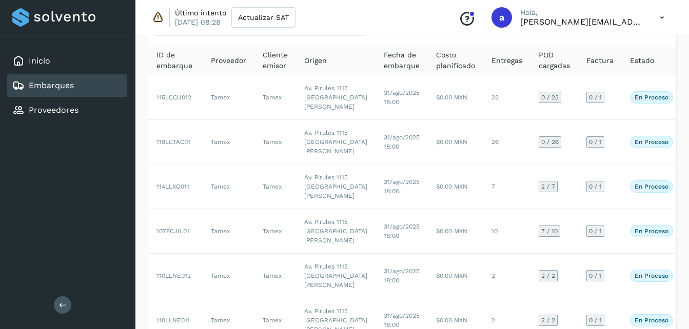
scroll to position [60, 0]
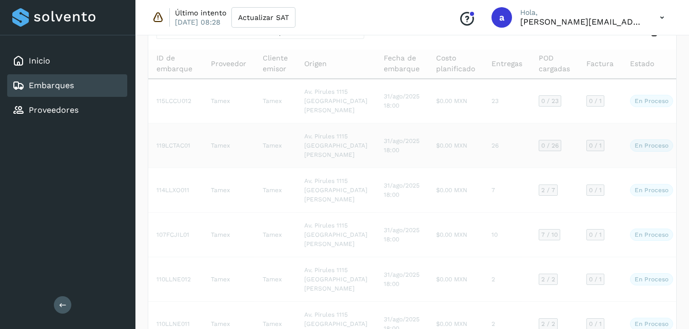
click at [428, 168] on td "$0.00 MXN" at bounding box center [455, 146] width 55 height 45
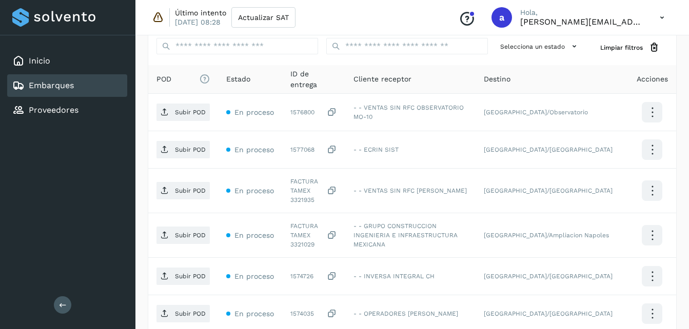
scroll to position [305, 0]
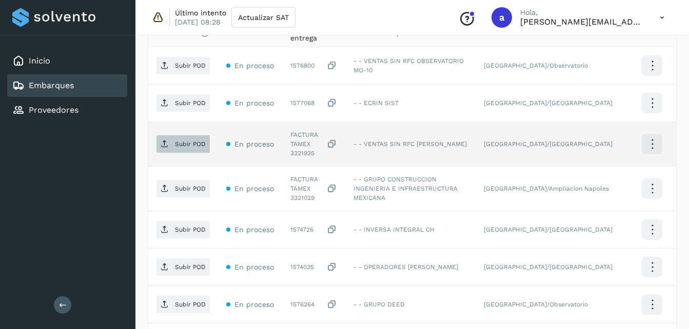
click at [182, 141] on p "Subir POD" at bounding box center [190, 144] width 31 height 7
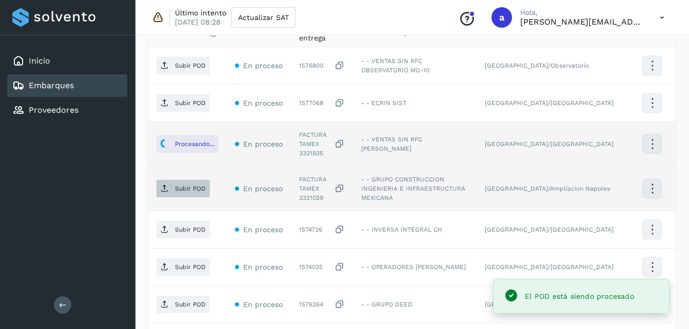
click at [191, 185] on p "Subir POD" at bounding box center [190, 188] width 31 height 7
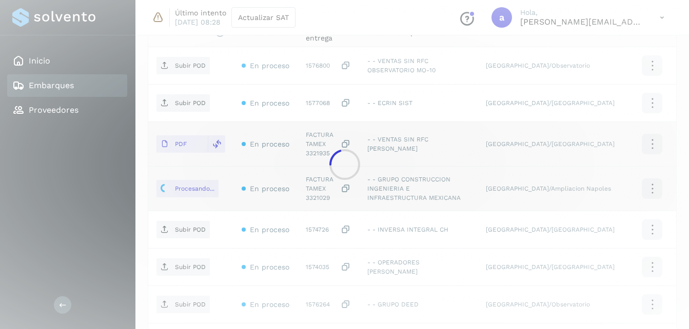
click at [552, 63] on div at bounding box center [344, 164] width 689 height 329
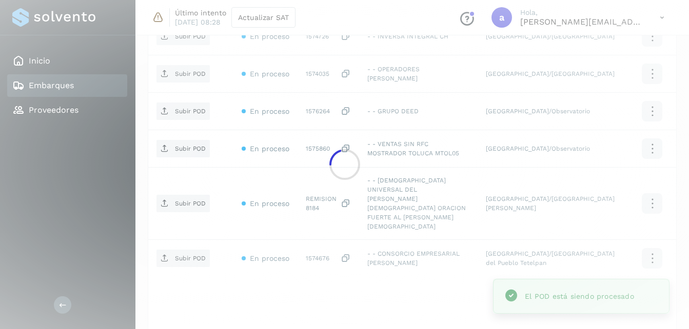
scroll to position [505, 0]
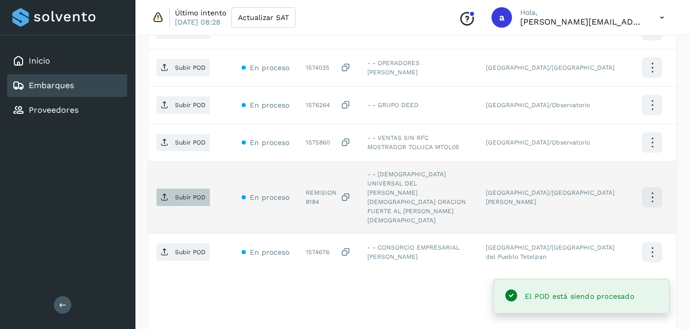
click at [184, 194] on p "Subir POD" at bounding box center [190, 197] width 31 height 7
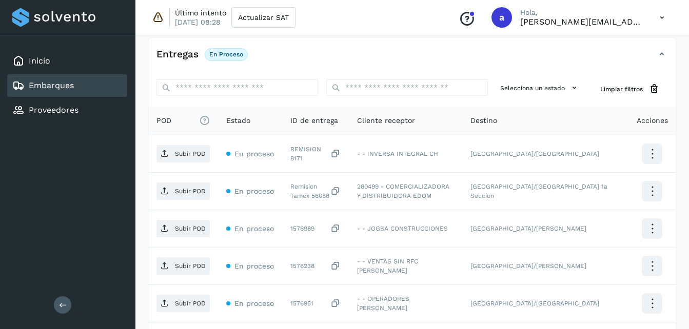
scroll to position [226, 0]
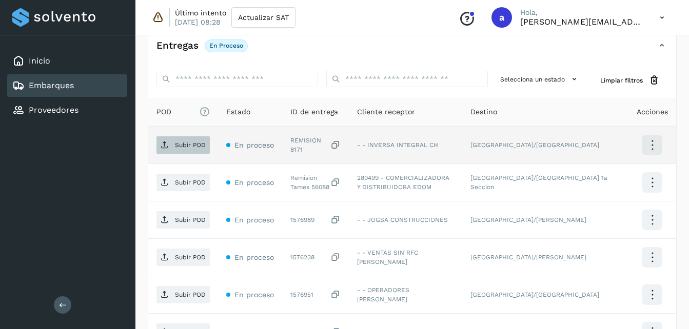
click at [156, 141] on span "Subir POD" at bounding box center [182, 145] width 53 height 16
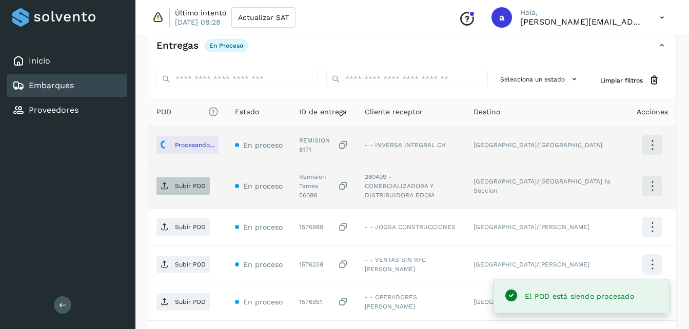
click at [181, 187] on span "Subir POD" at bounding box center [182, 186] width 53 height 16
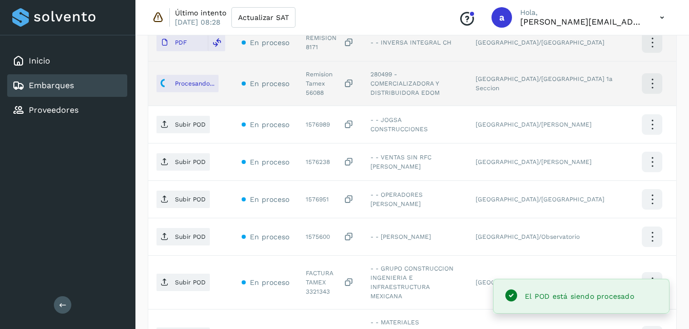
scroll to position [329, 0]
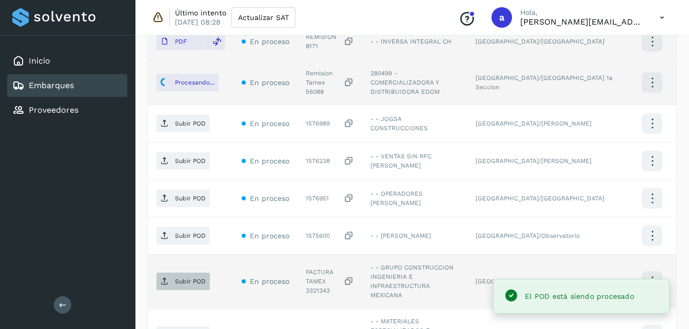
click at [185, 278] on p "Subir POD" at bounding box center [190, 281] width 31 height 7
drag, startPoint x: 686, startPoint y: 170, endPoint x: 698, endPoint y: 251, distance: 82.4
click at [688, 251] on html "Inicio Embarques Proveedores Salir Último intento [DATE] 08:28 Actualizar SAT C…" at bounding box center [344, 104] width 689 height 867
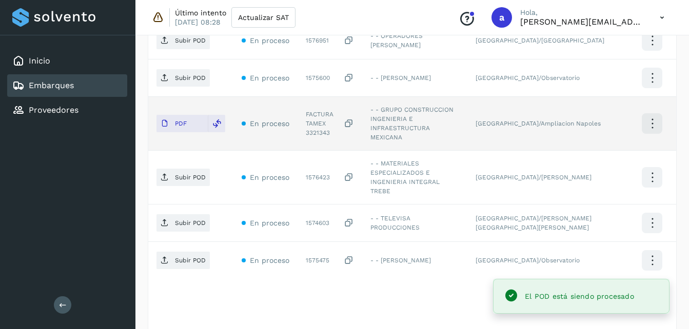
scroll to position [481, 0]
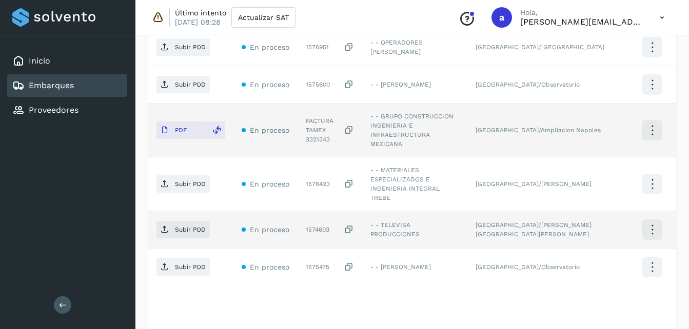
click at [354, 225] on icon at bounding box center [349, 230] width 10 height 11
click at [173, 222] on span "Subir POD" at bounding box center [182, 230] width 53 height 16
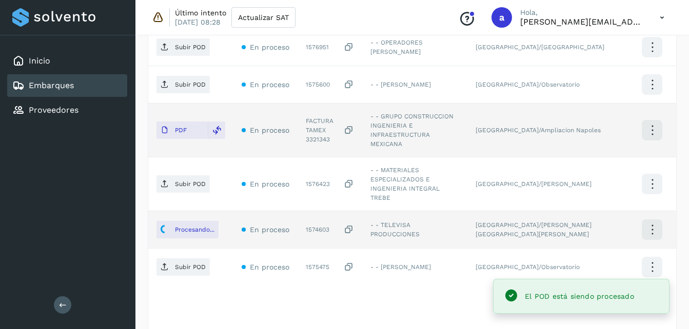
scroll to position [498, 0]
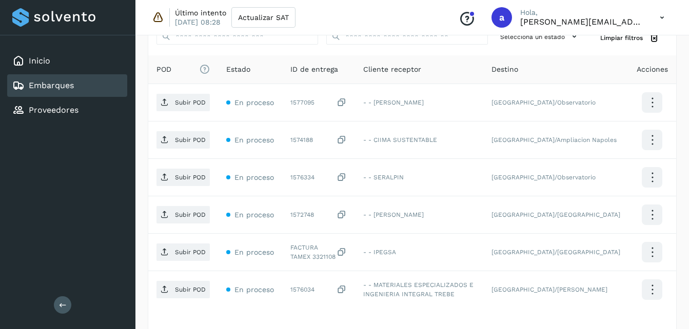
scroll to position [269, 0]
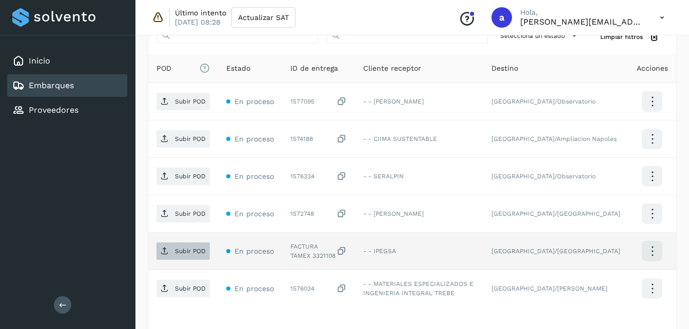
click at [185, 255] on span "Subir POD" at bounding box center [182, 251] width 53 height 16
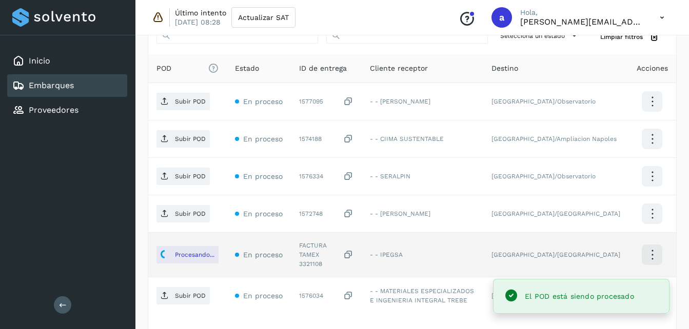
scroll to position [348, 0]
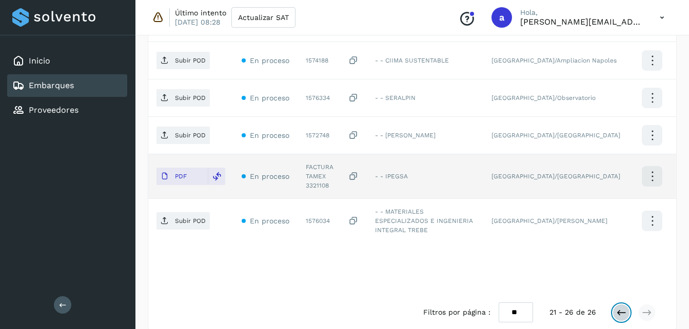
click at [617, 308] on icon at bounding box center [621, 313] width 10 height 10
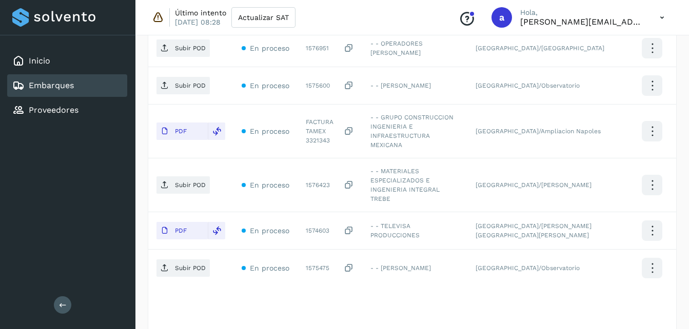
scroll to position [481, 0]
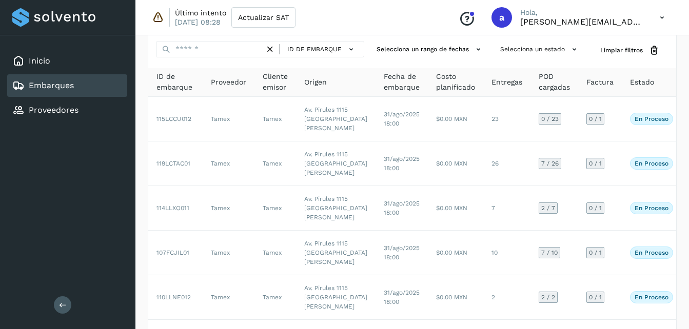
scroll to position [18, 0]
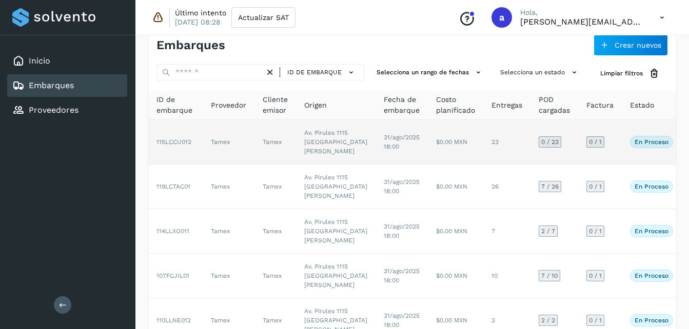
click at [483, 125] on td "23" at bounding box center [506, 142] width 47 height 45
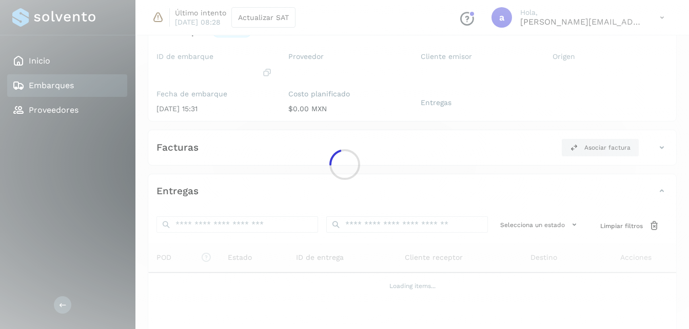
scroll to position [151, 0]
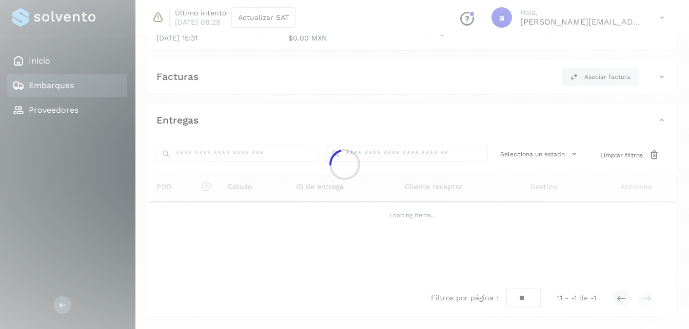
click at [619, 302] on div at bounding box center [344, 164] width 689 height 329
click at [620, 296] on div at bounding box center [344, 164] width 689 height 329
click at [615, 298] on div at bounding box center [344, 164] width 689 height 329
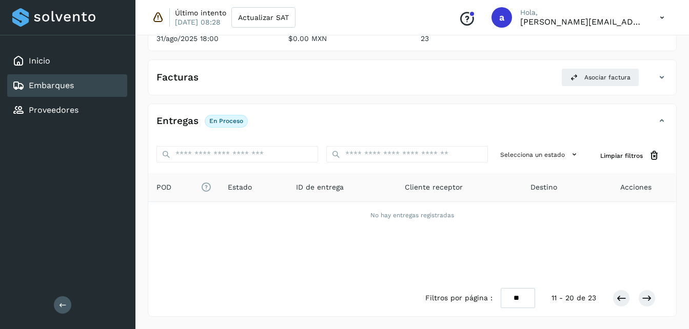
scroll to position [150, 0]
click at [615, 298] on button at bounding box center [620, 298] width 17 height 17
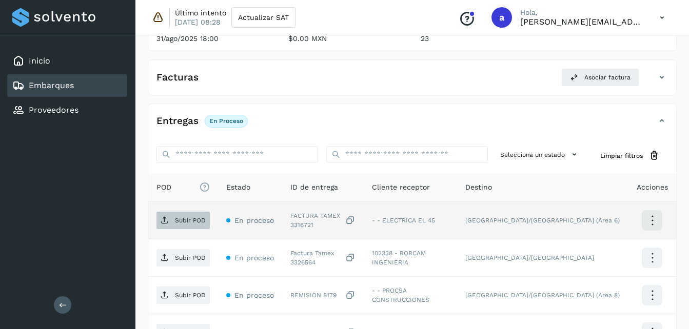
click at [183, 220] on p "Subir POD" at bounding box center [190, 220] width 31 height 7
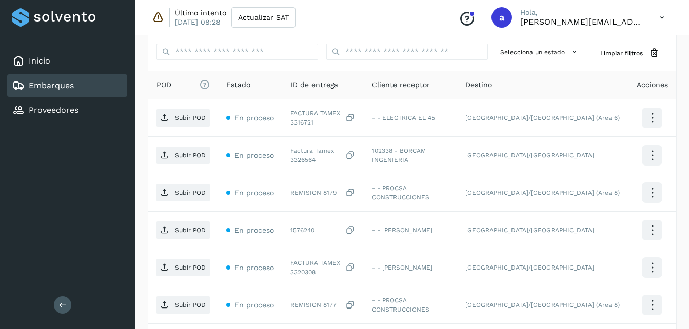
scroll to position [257, 0]
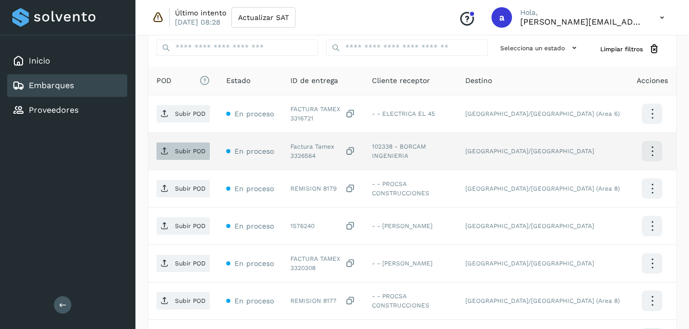
click at [177, 156] on span "Subir POD" at bounding box center [182, 151] width 53 height 16
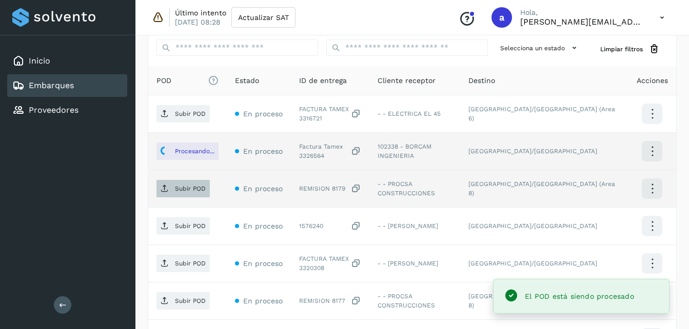
click at [175, 190] on p "Subir POD" at bounding box center [190, 188] width 31 height 7
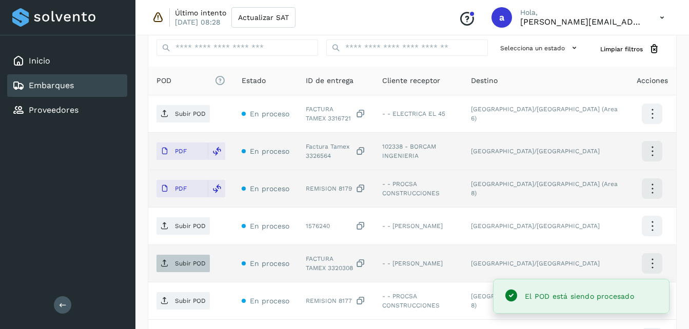
click at [171, 261] on span "Subir POD" at bounding box center [182, 263] width 53 height 16
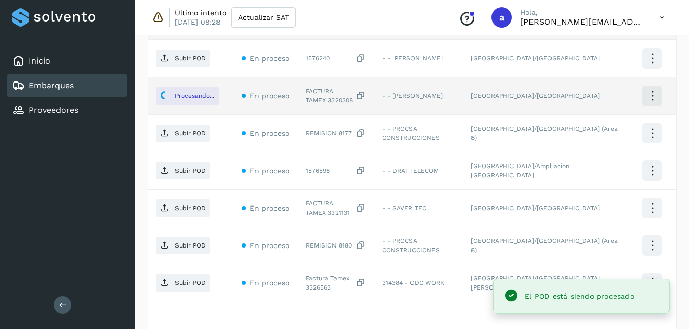
scroll to position [426, 0]
click at [185, 131] on p "Subir POD" at bounding box center [190, 131] width 31 height 7
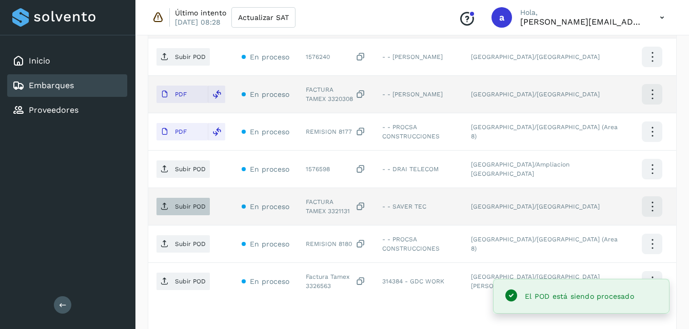
click at [191, 203] on p "Subir POD" at bounding box center [190, 206] width 31 height 7
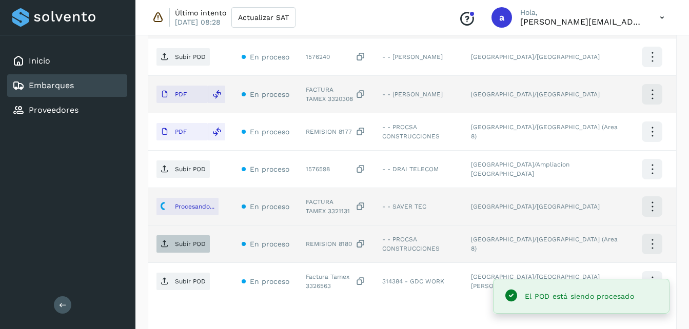
click at [190, 244] on p "Subir POD" at bounding box center [190, 244] width 31 height 7
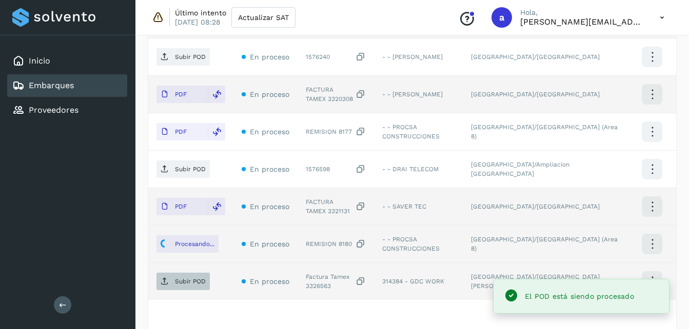
click at [181, 281] on p "Subir POD" at bounding box center [190, 281] width 31 height 7
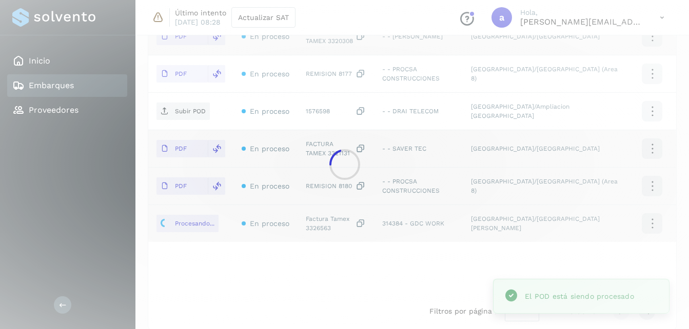
scroll to position [487, 0]
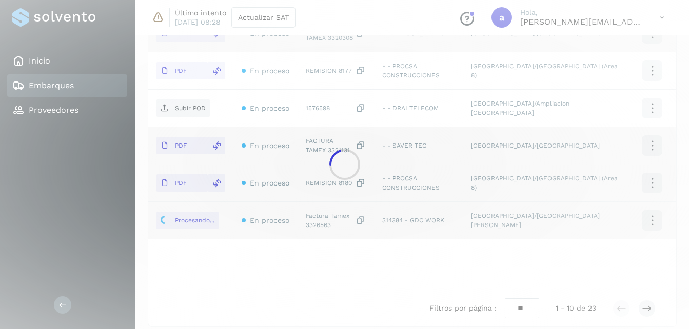
click at [645, 310] on div at bounding box center [344, 164] width 689 height 329
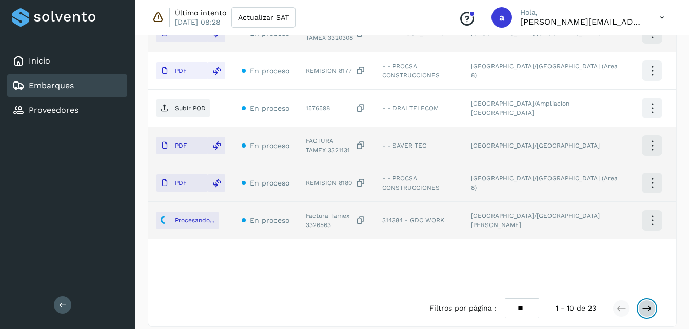
click at [645, 304] on icon at bounding box center [647, 309] width 10 height 10
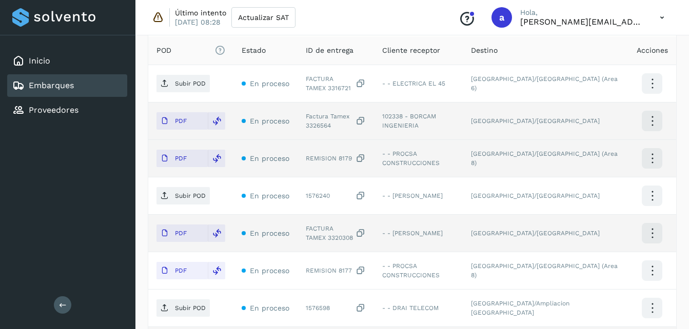
scroll to position [286, 0]
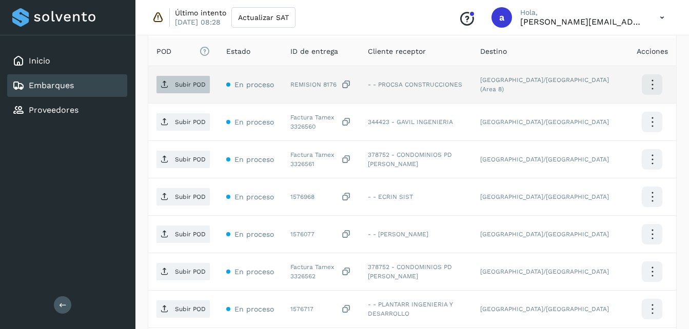
click at [191, 89] on span "Subir POD" at bounding box center [182, 84] width 53 height 16
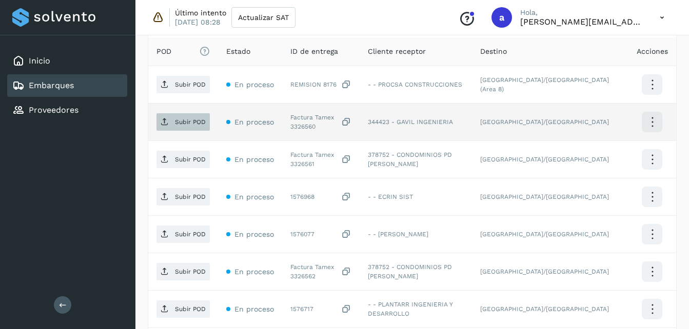
click at [191, 122] on p "Subir POD" at bounding box center [190, 121] width 31 height 7
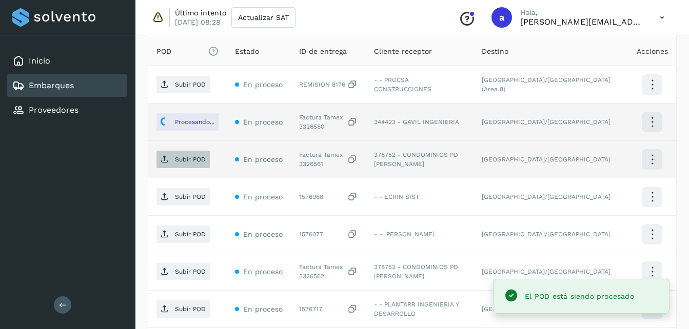
click at [181, 154] on span "Subir POD" at bounding box center [182, 159] width 53 height 16
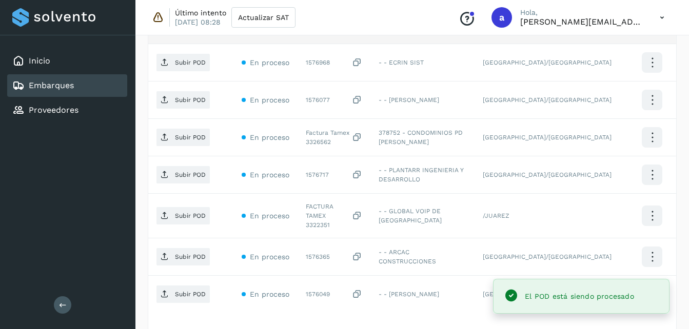
scroll to position [418, 0]
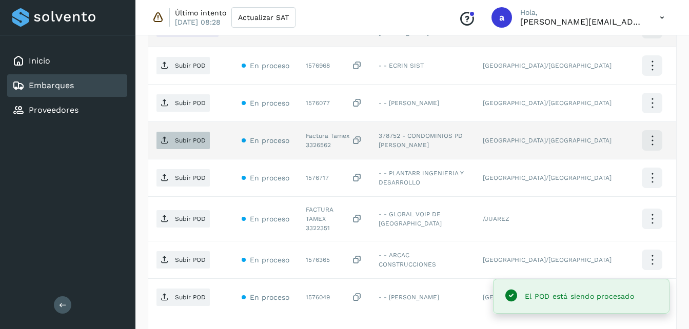
click at [172, 140] on span "Subir POD" at bounding box center [182, 140] width 53 height 16
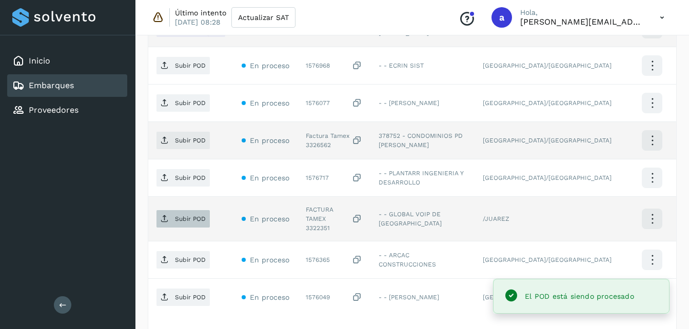
click at [172, 211] on span "Subir POD" at bounding box center [182, 219] width 53 height 16
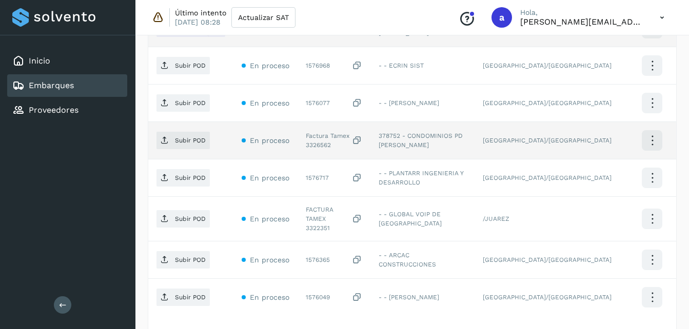
scroll to position [498, 0]
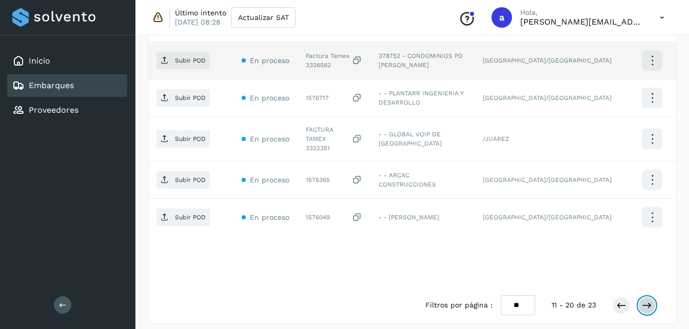
click at [650, 301] on icon at bounding box center [647, 306] width 10 height 10
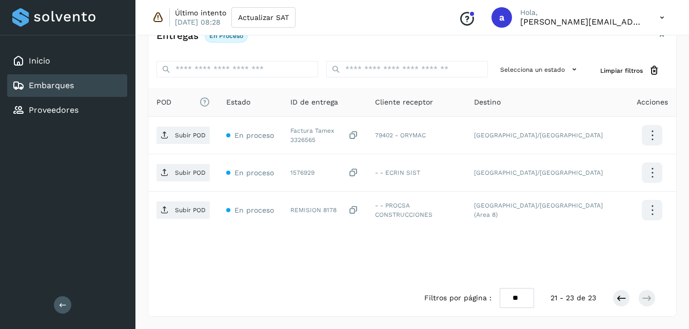
scroll to position [235, 0]
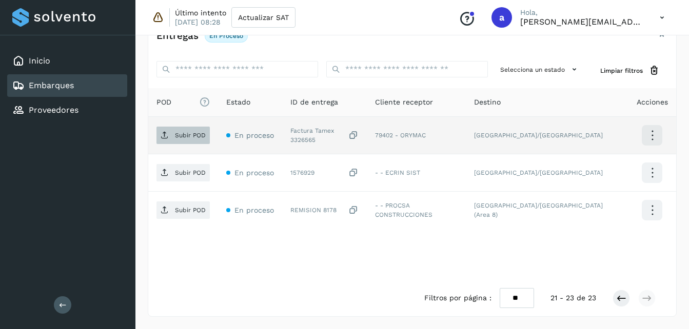
click at [172, 135] on span "Subir POD" at bounding box center [182, 135] width 53 height 16
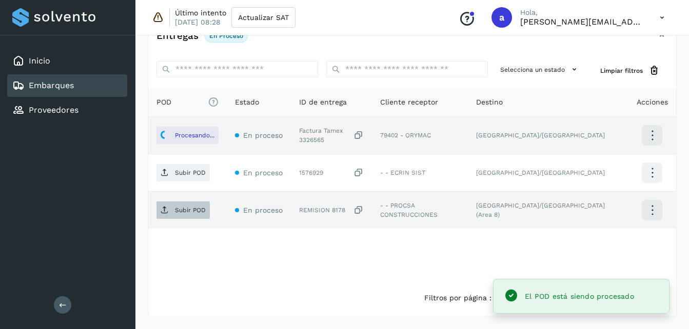
click at [189, 206] on span "Subir POD" at bounding box center [182, 210] width 53 height 16
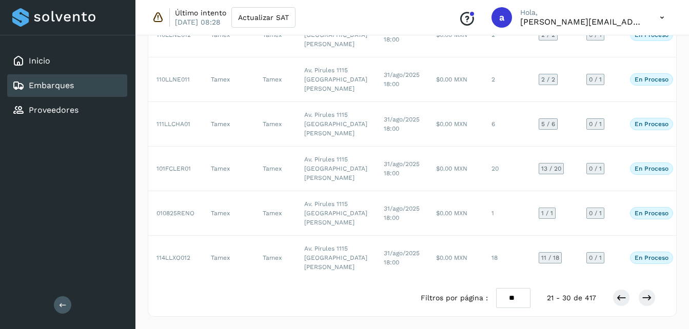
scroll to position [589, 0]
click at [644, 305] on button at bounding box center [646, 297] width 17 height 17
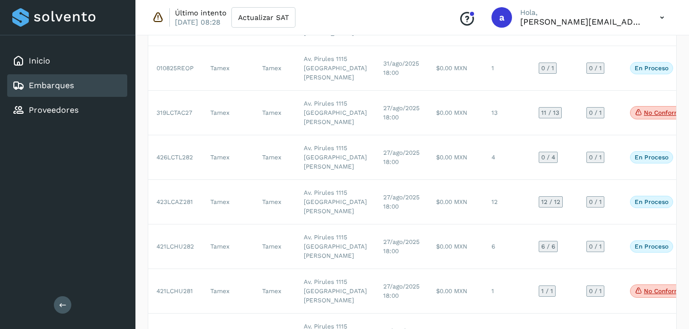
scroll to position [138, 0]
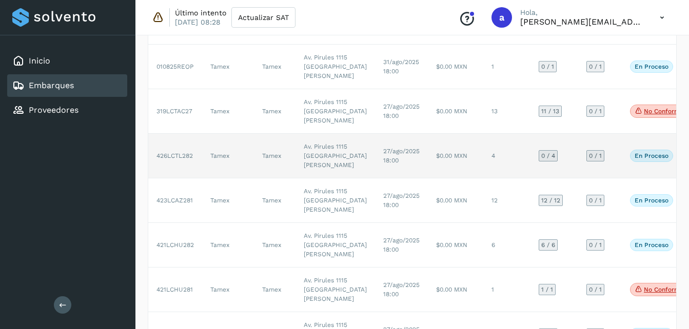
click at [375, 179] on td "27/ago/2025 18:00" at bounding box center [401, 156] width 53 height 45
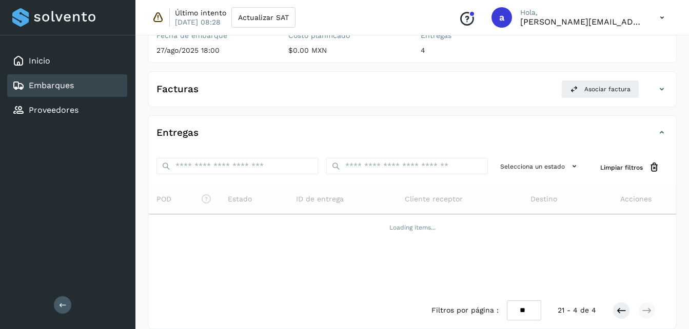
scroll to position [151, 0]
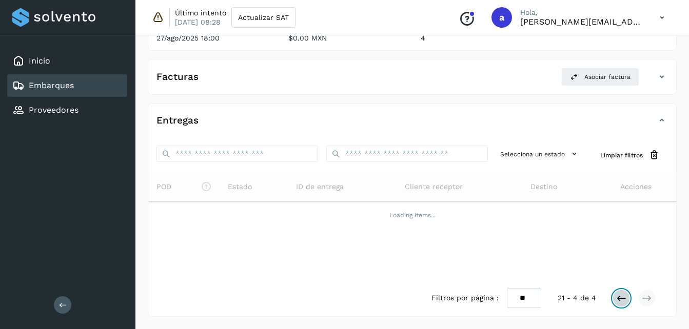
click at [626, 293] on button at bounding box center [620, 298] width 17 height 17
click at [619, 302] on icon at bounding box center [621, 298] width 10 height 10
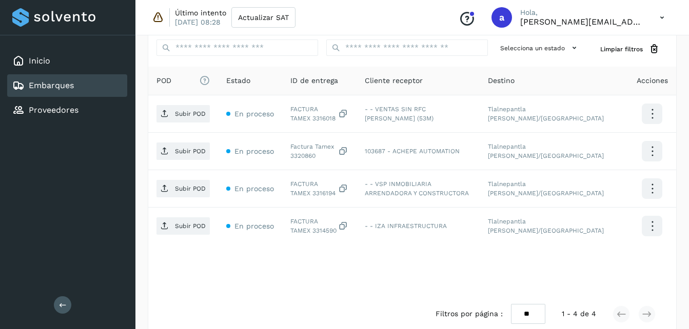
scroll to position [273, 0]
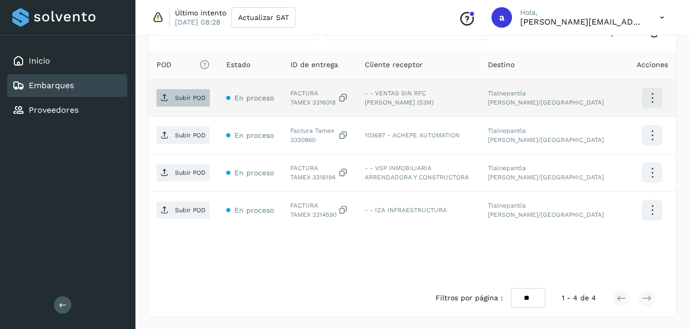
click at [182, 100] on p "Subir POD" at bounding box center [190, 97] width 31 height 7
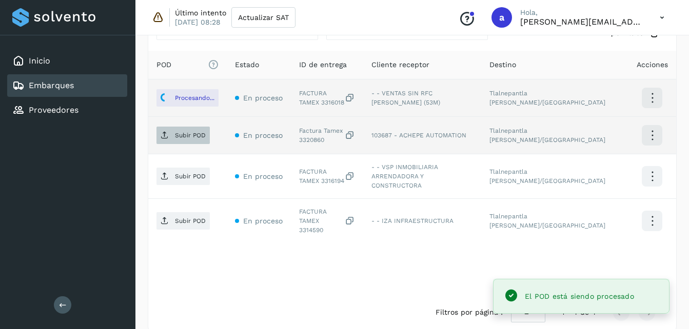
click at [184, 132] on p "Subir POD" at bounding box center [190, 135] width 31 height 7
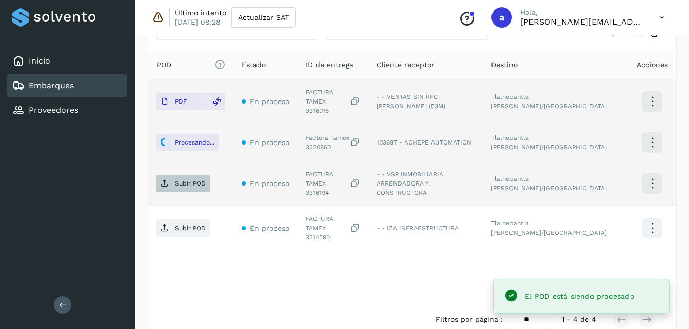
click at [190, 180] on p "Subir POD" at bounding box center [190, 183] width 31 height 7
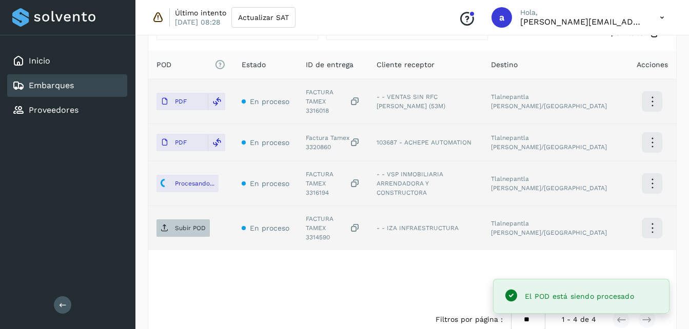
click at [171, 220] on span "Subir POD" at bounding box center [182, 228] width 53 height 16
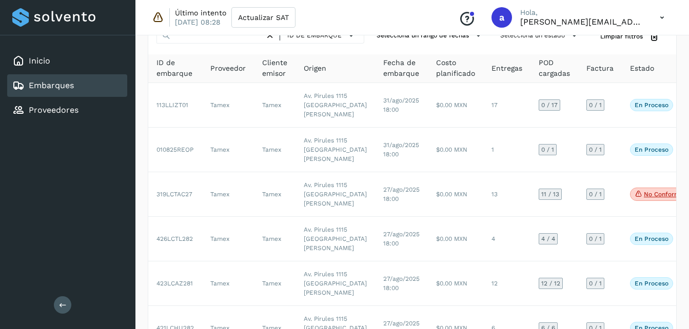
scroll to position [54, 0]
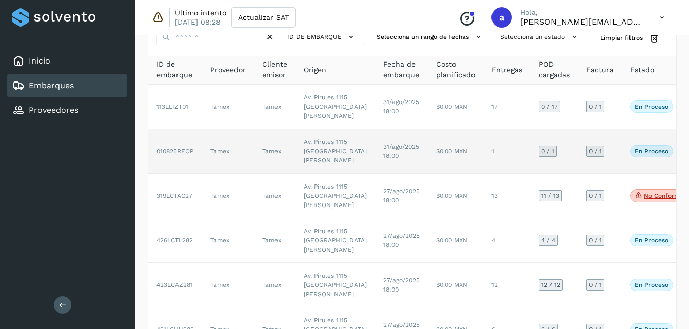
click at [383, 160] on span "31/ago/2025 18:00" at bounding box center [401, 151] width 36 height 16
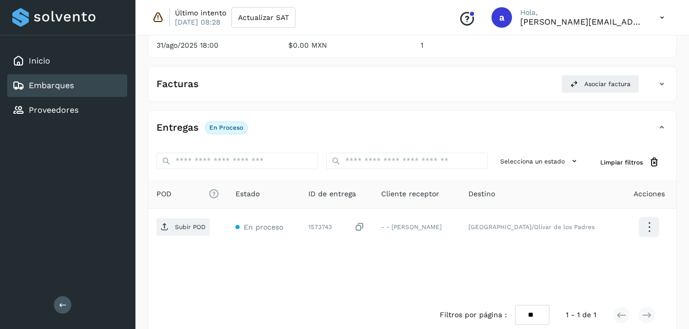
scroll to position [161, 0]
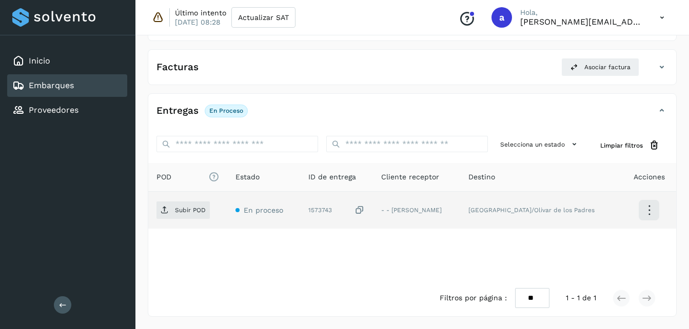
click at [354, 206] on icon at bounding box center [359, 210] width 10 height 11
click at [180, 214] on p "Subir POD" at bounding box center [190, 210] width 31 height 7
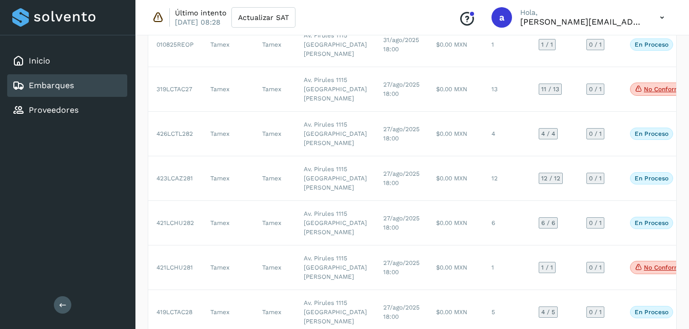
scroll to position [54, 0]
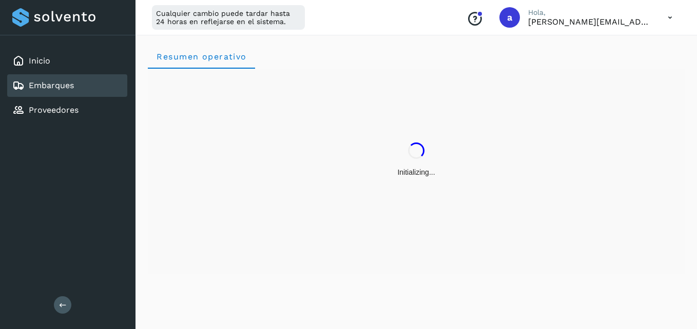
click at [64, 86] on link "Embarques" at bounding box center [51, 86] width 45 height 10
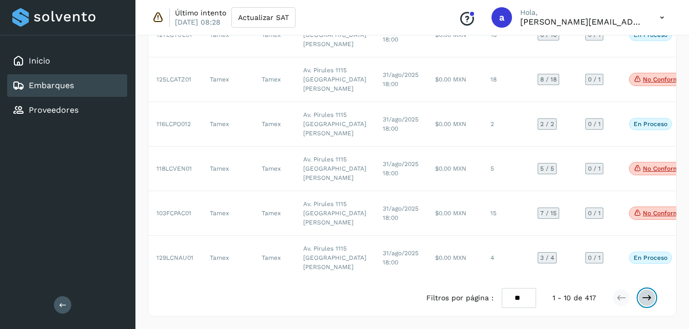
click at [652, 303] on button at bounding box center [646, 297] width 17 height 17
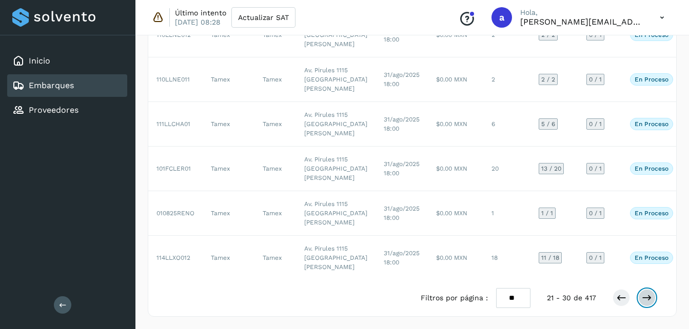
click at [652, 303] on button at bounding box center [646, 297] width 17 height 17
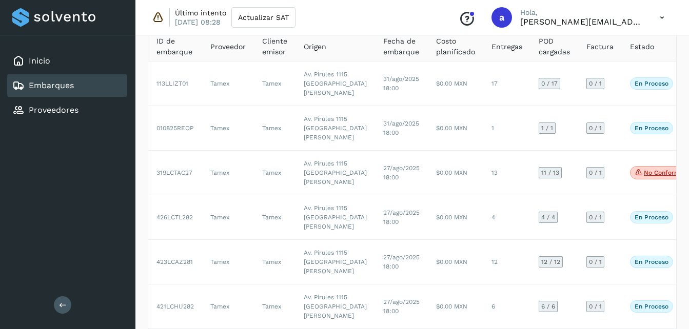
scroll to position [63, 0]
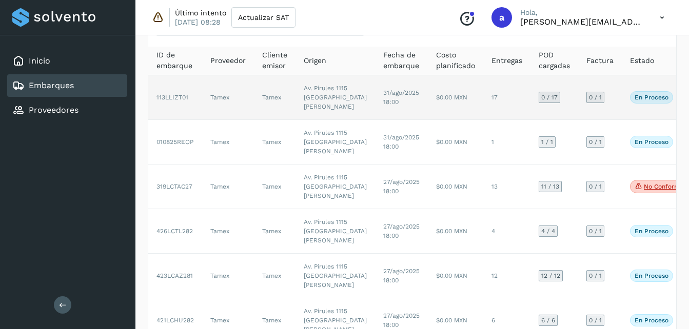
click at [483, 120] on td "17" at bounding box center [506, 97] width 47 height 45
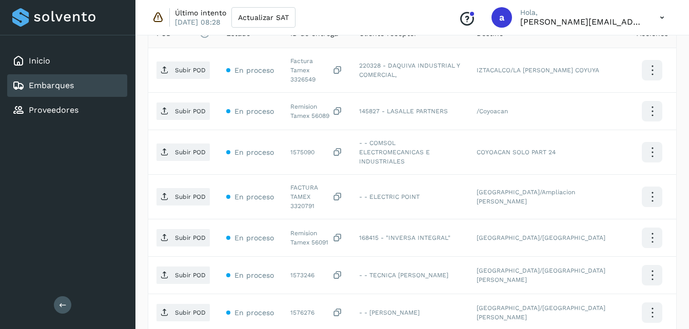
scroll to position [307, 0]
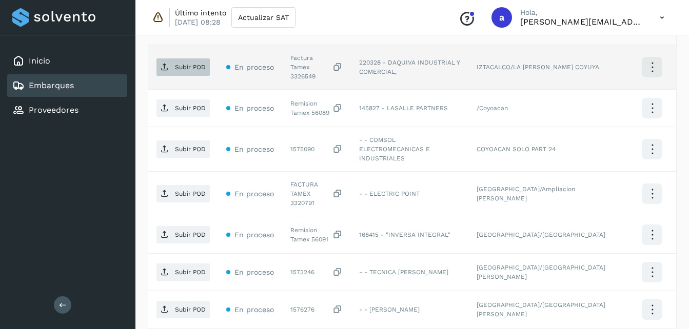
click at [191, 64] on p "Subir POD" at bounding box center [190, 67] width 31 height 7
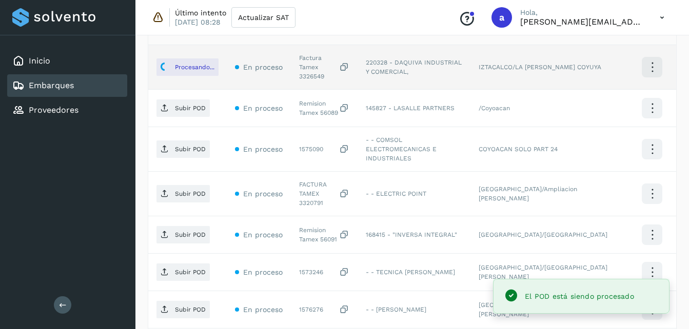
click at [199, 107] on span "Subir POD" at bounding box center [182, 108] width 53 height 16
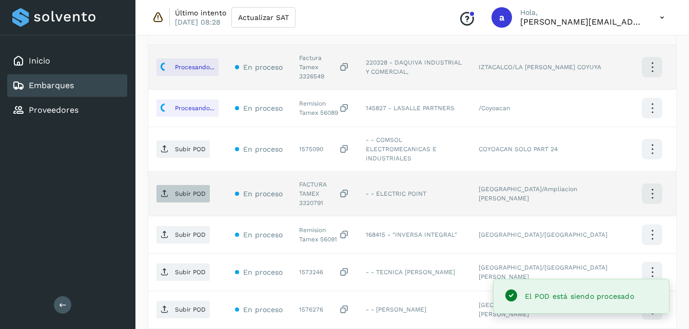
click at [189, 190] on p "Subir POD" at bounding box center [190, 193] width 31 height 7
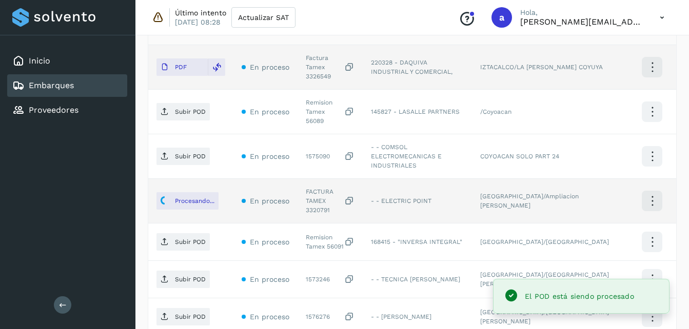
click at [191, 239] on p "Subir POD" at bounding box center [190, 242] width 31 height 7
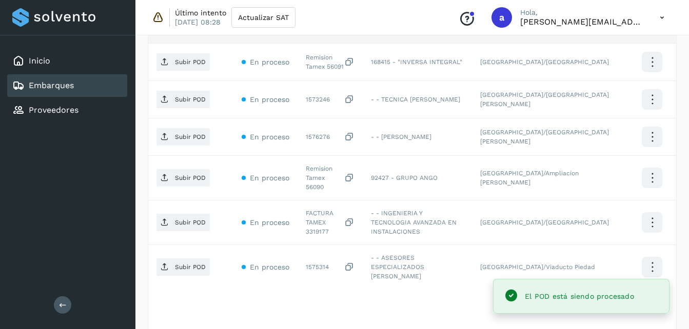
scroll to position [498, 0]
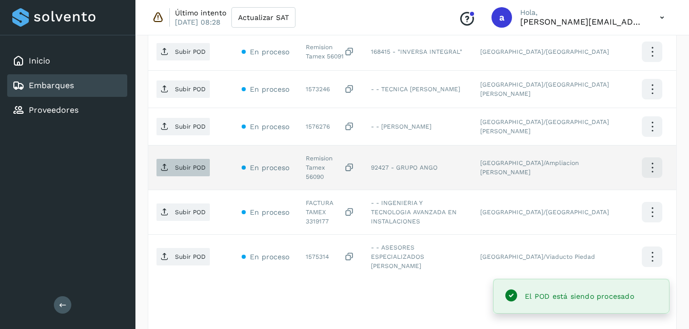
click at [186, 160] on span "Subir POD" at bounding box center [182, 168] width 53 height 16
click at [181, 209] on p "Subir POD" at bounding box center [190, 212] width 31 height 7
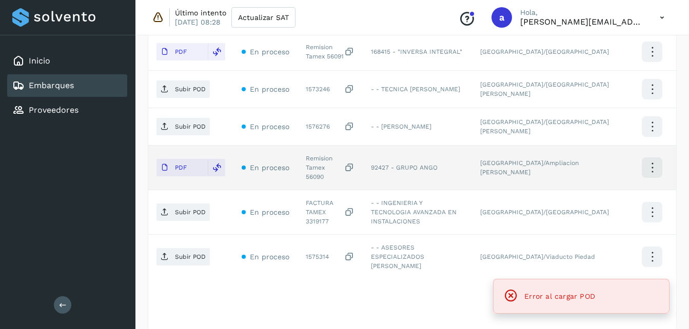
click at [628, 261] on div "POD El tamaño máximo de archivo es de 20 Mb. Estado ID de entrega Cliente recep…" at bounding box center [412, 78] width 528 height 504
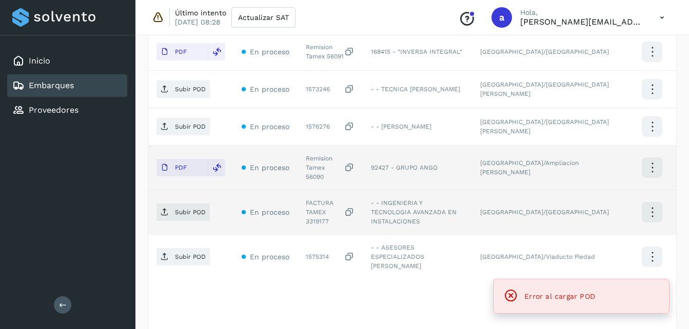
click at [170, 190] on td "Subir POD" at bounding box center [190, 212] width 85 height 45
click at [176, 209] on p "Subir POD" at bounding box center [190, 212] width 31 height 7
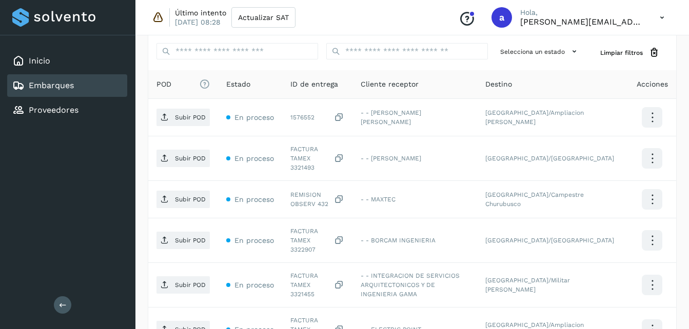
scroll to position [165, 0]
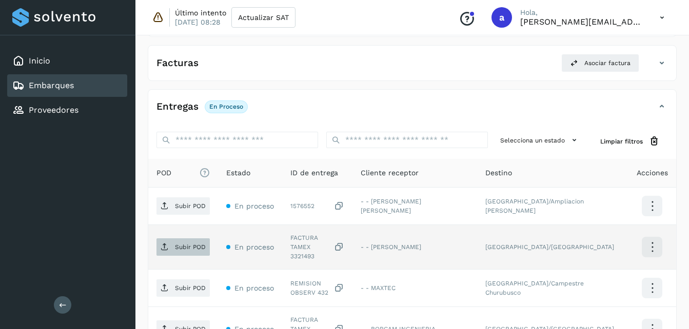
click at [181, 239] on span "Subir POD" at bounding box center [182, 247] width 53 height 16
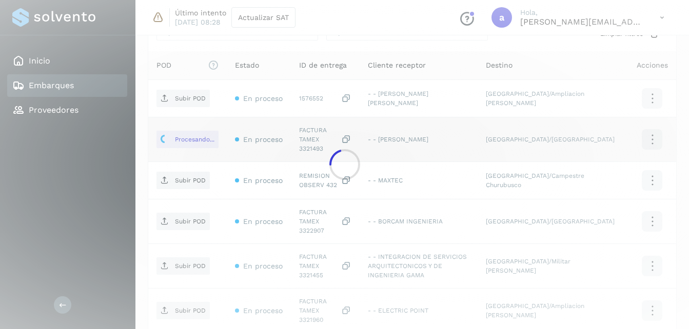
scroll to position [282, 0]
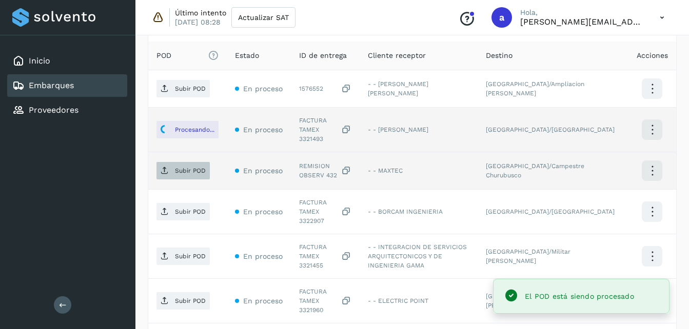
click at [184, 167] on p "Subir POD" at bounding box center [190, 170] width 31 height 7
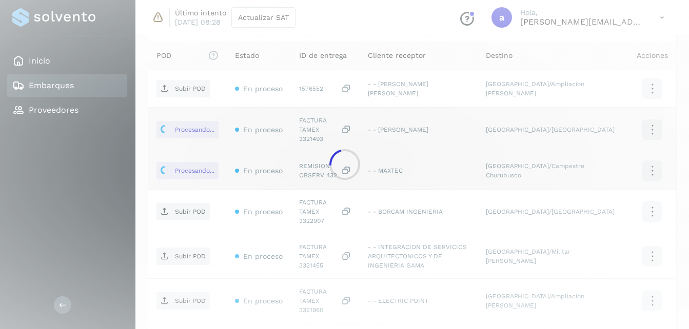
click at [190, 203] on div at bounding box center [344, 164] width 689 height 329
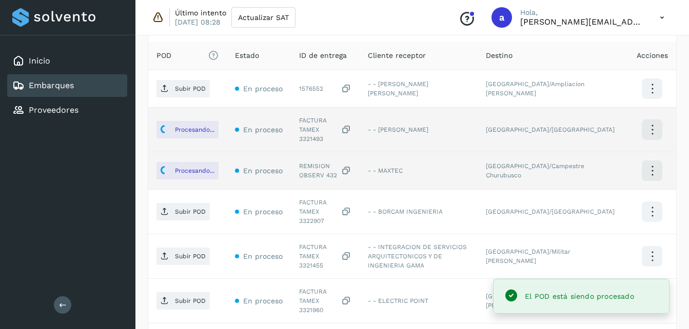
click at [190, 208] on p "Subir POD" at bounding box center [190, 211] width 31 height 7
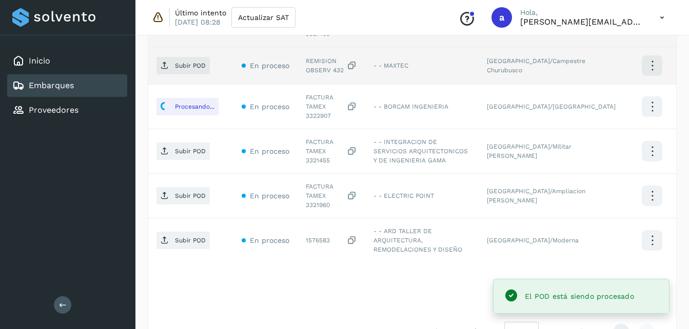
scroll to position [392, 0]
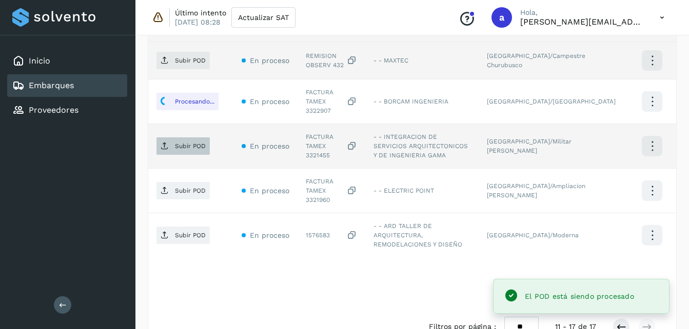
click at [191, 143] on p "Subir POD" at bounding box center [190, 146] width 31 height 7
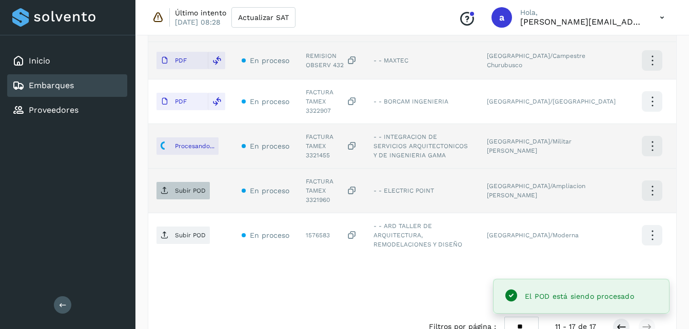
click at [186, 183] on span "Subir POD" at bounding box center [182, 191] width 53 height 16
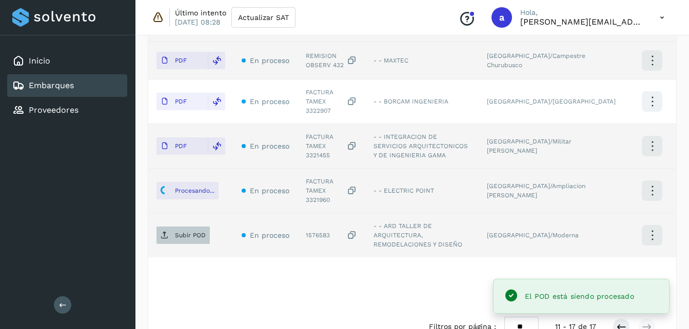
click at [180, 232] on p "Subir POD" at bounding box center [190, 235] width 31 height 7
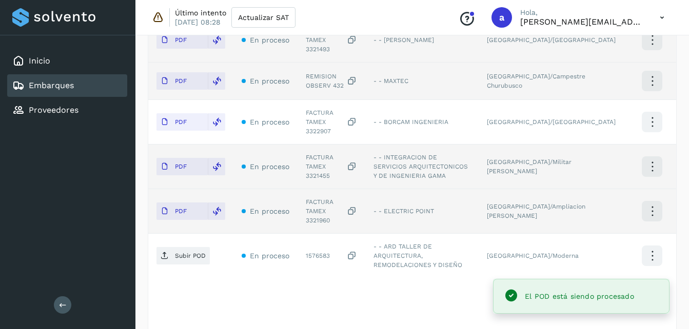
scroll to position [369, 0]
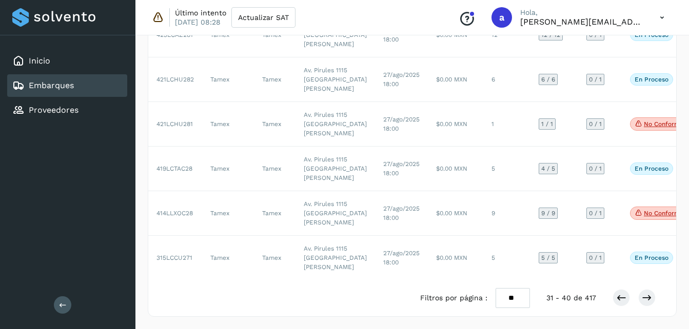
scroll to position [63, 0]
